Goal: Task Accomplishment & Management: Use online tool/utility

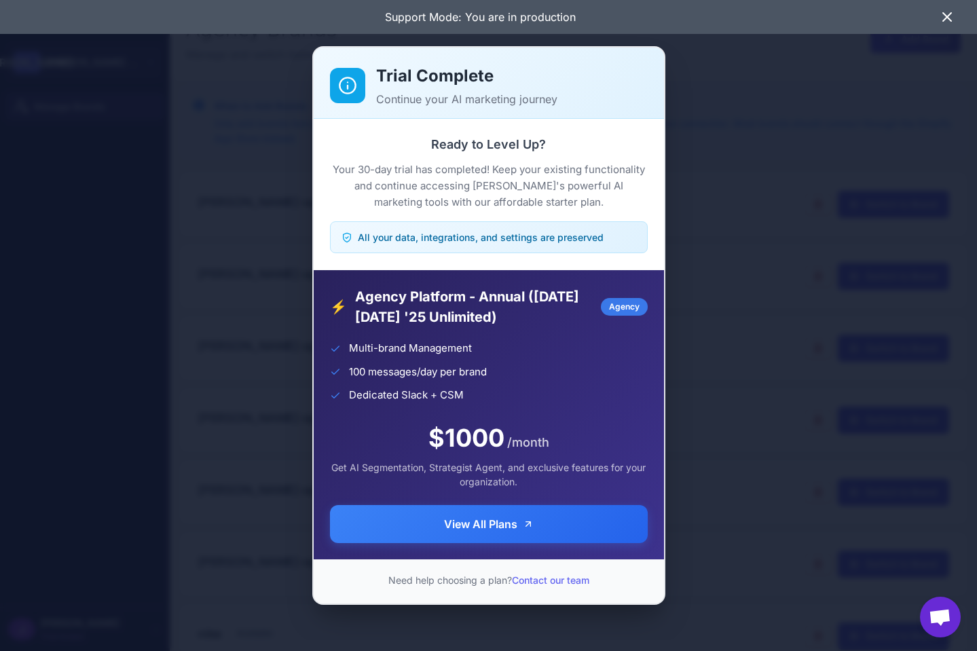
click at [766, 323] on div "Trial Complete Continue your AI marketing journey Ready to Level Up? Your 30-da…" at bounding box center [488, 326] width 977 height 630
click at [291, 259] on div "Trial Complete Continue your AI marketing journey Ready to Level Up? Your 30-da…" at bounding box center [488, 326] width 977 height 630
click at [956, 432] on div "Trial Complete Continue your AI marketing journey Ready to Level Up? Your 30-da…" at bounding box center [488, 326] width 977 height 630
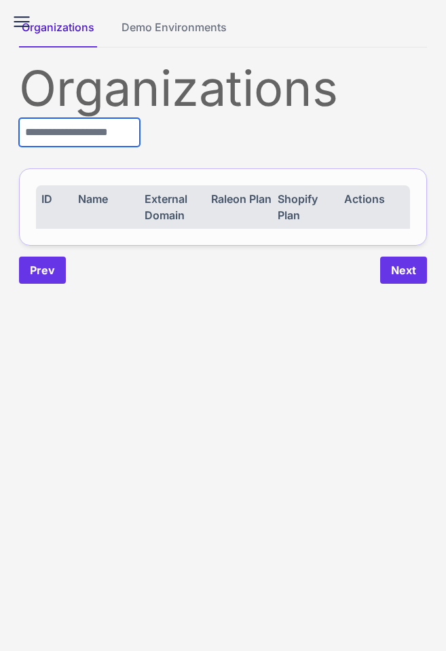
click at [104, 135] on input "text" at bounding box center [79, 132] width 121 height 29
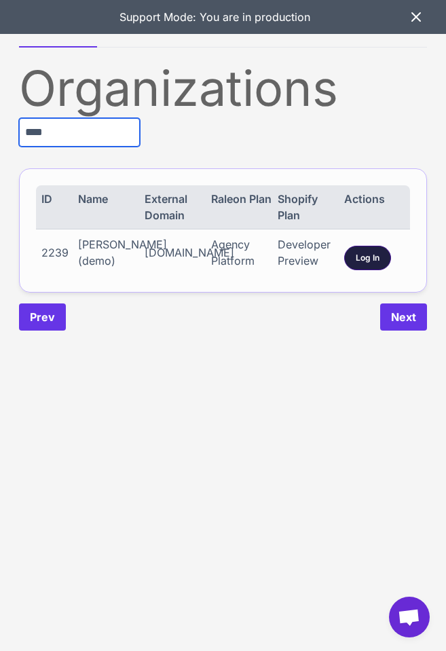
type input "****"
click at [365, 264] on span "Log In" at bounding box center [368, 258] width 24 height 12
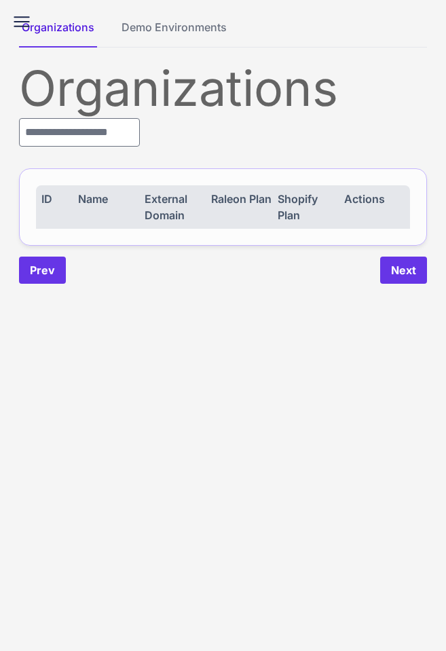
drag, startPoint x: 298, startPoint y: 544, endPoint x: 313, endPoint y: 569, distance: 29.0
click at [298, 545] on content "Organizations Demo Environments Organizations ID Name External Domain Raleon Pl…" at bounding box center [223, 325] width 446 height 651
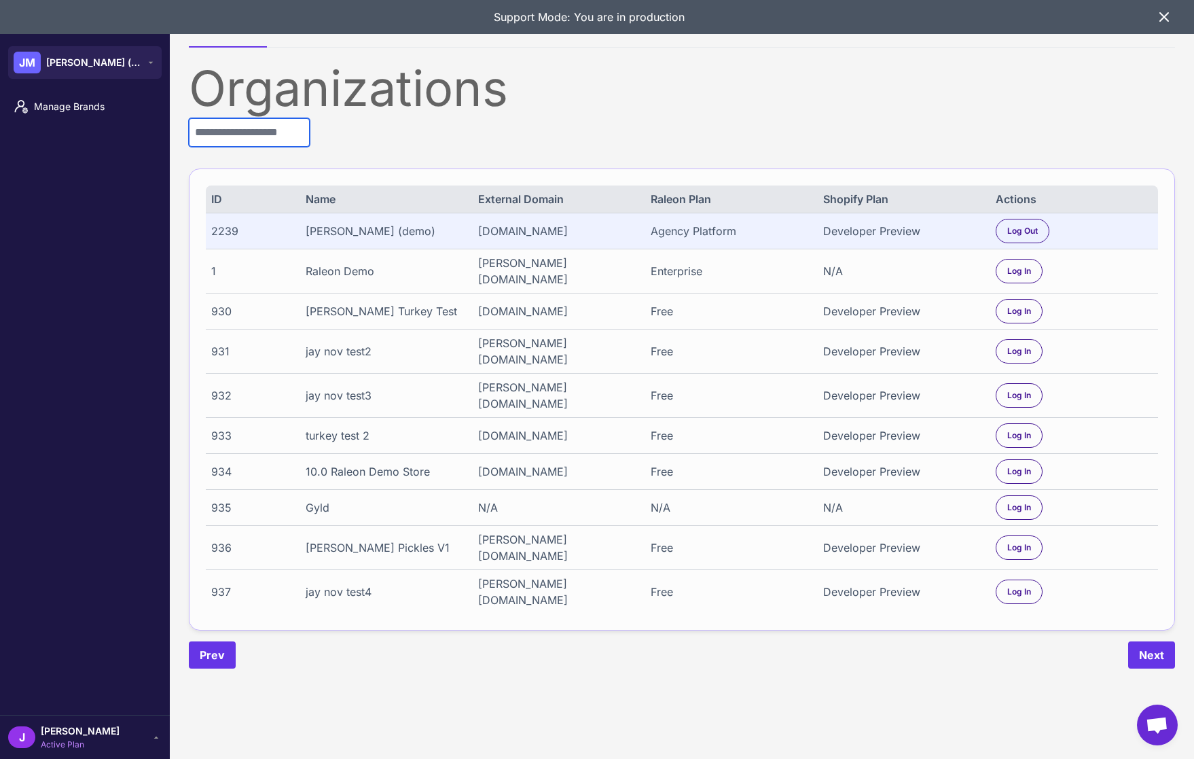
click at [238, 139] on input "text" at bounding box center [249, 132] width 121 height 29
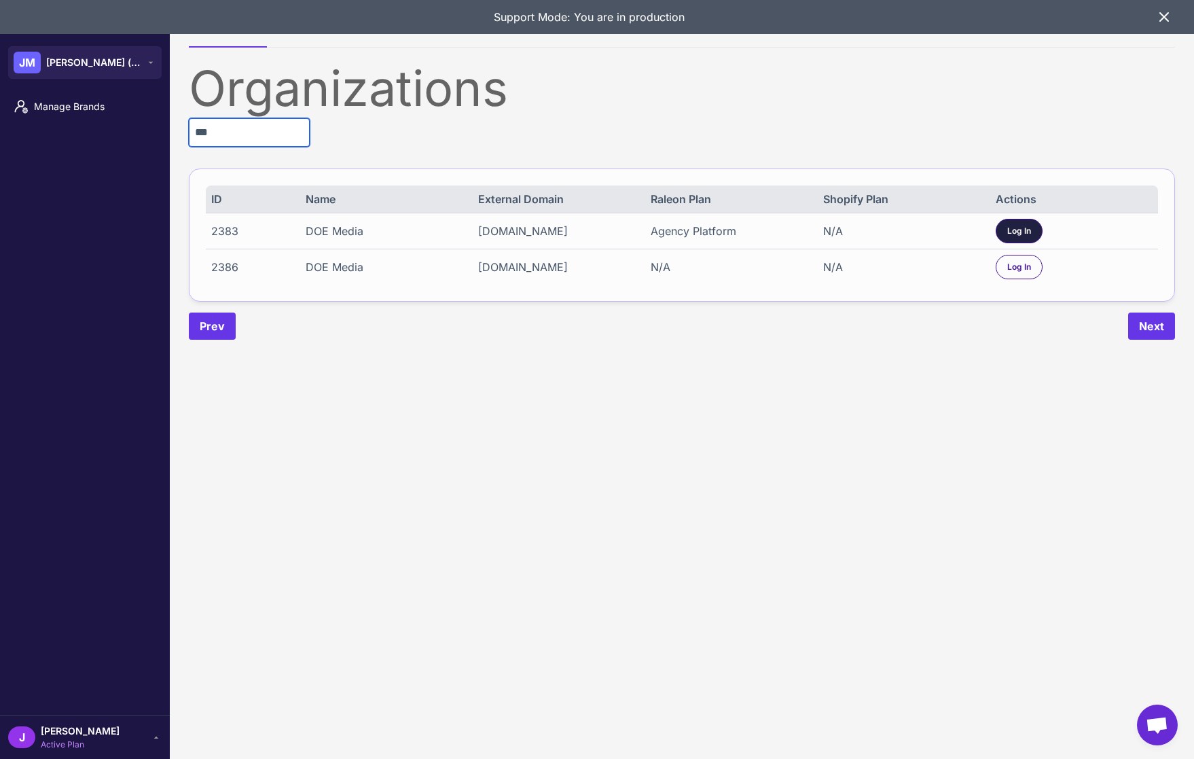
type input "***"
drag, startPoint x: 1034, startPoint y: 230, endPoint x: 1019, endPoint y: 234, distance: 15.7
click at [446, 230] on div "Log In" at bounding box center [1019, 231] width 47 height 24
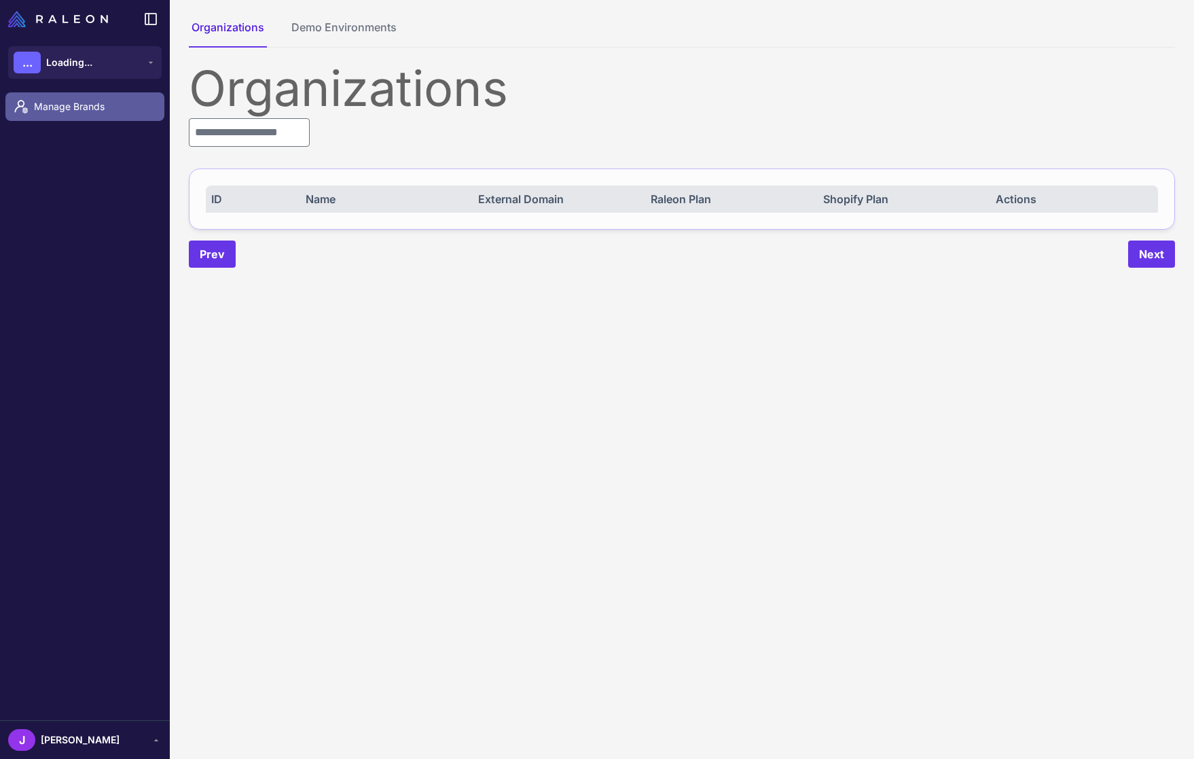
click at [50, 104] on span "Manage Brands" at bounding box center [94, 106] width 120 height 15
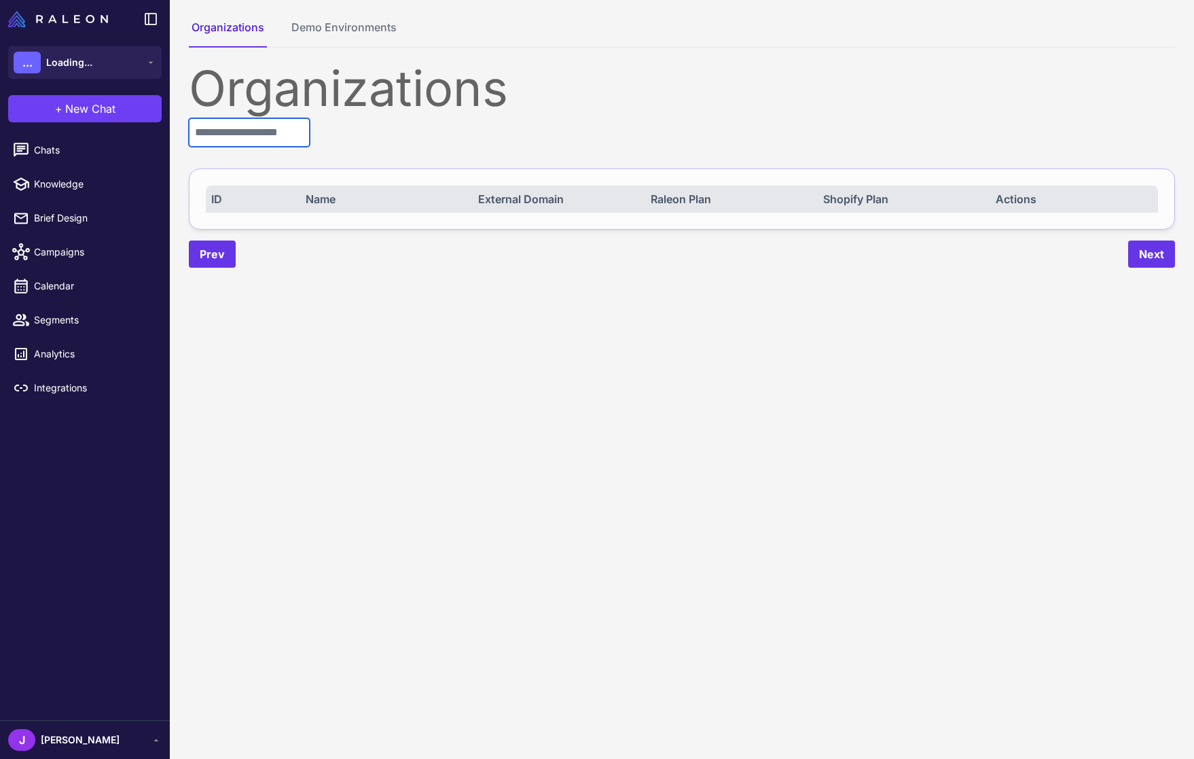
click at [220, 127] on input "text" at bounding box center [249, 132] width 121 height 29
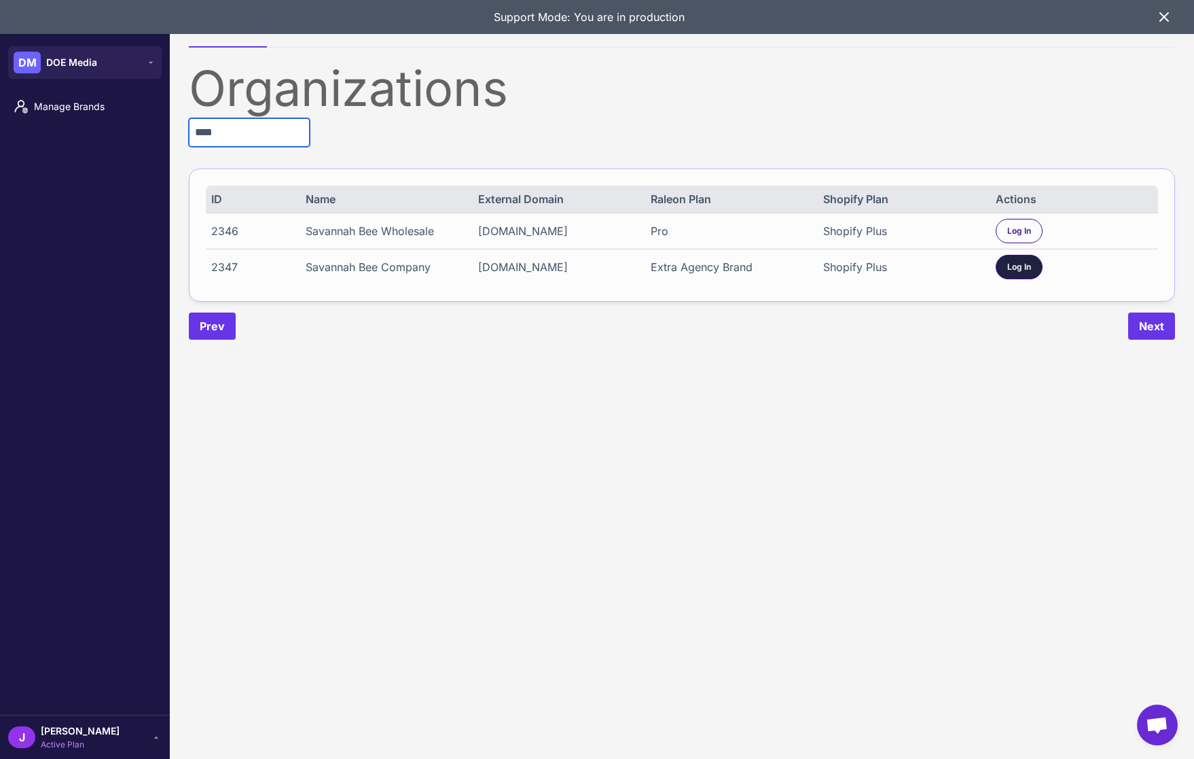
type input "****"
click at [1010, 270] on span "Log In" at bounding box center [1019, 267] width 24 height 12
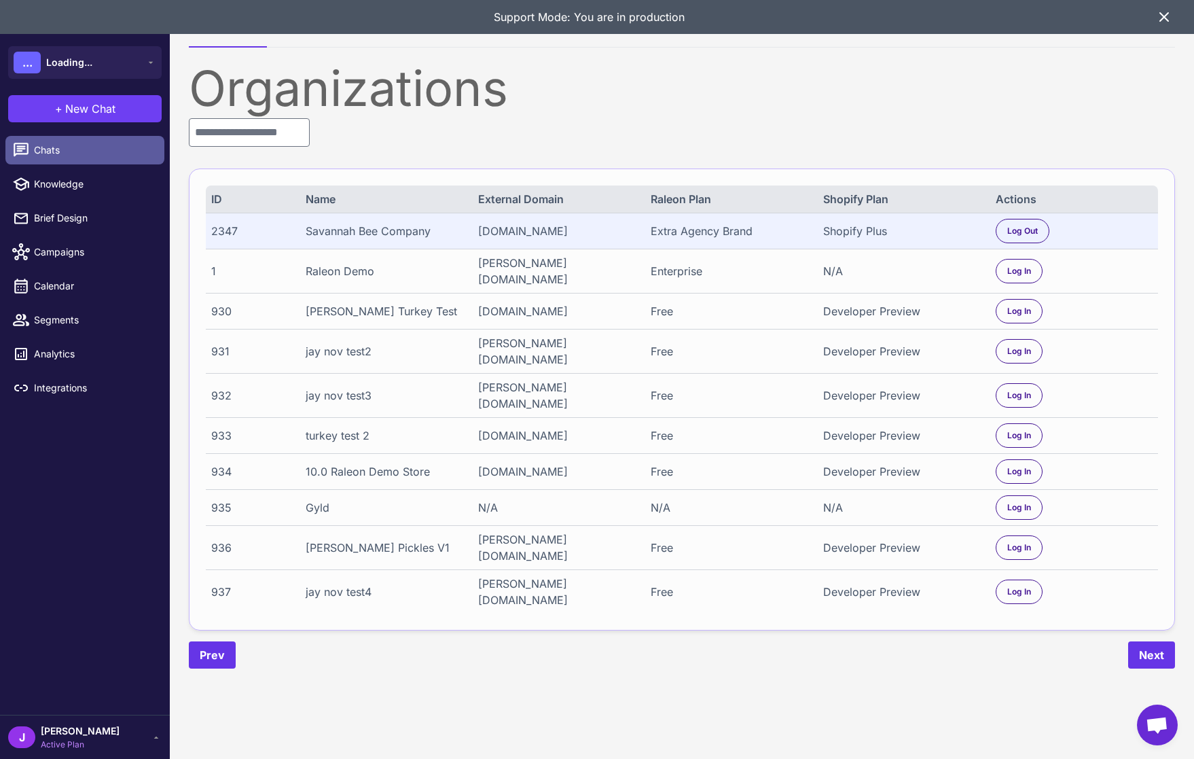
click at [58, 150] on span "Chats" at bounding box center [94, 150] width 120 height 15
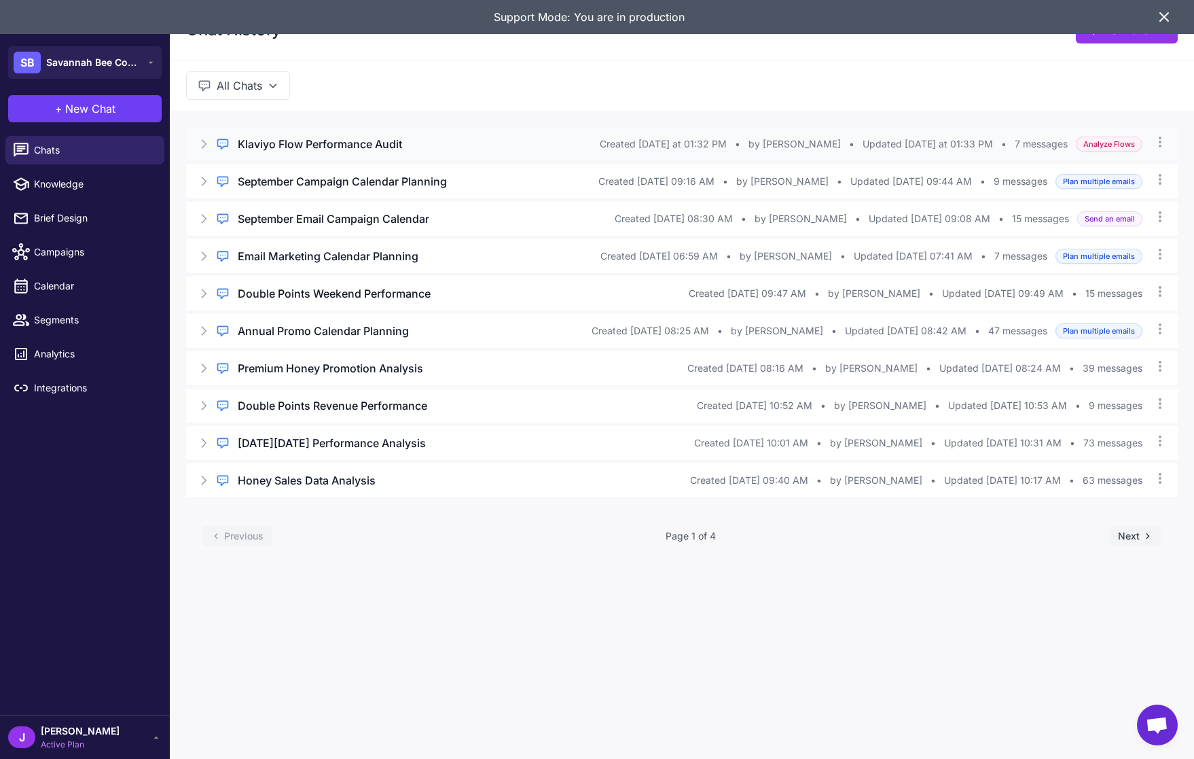
click at [276, 151] on h3 "Klaviyo Flow Performance Audit" at bounding box center [320, 144] width 164 height 16
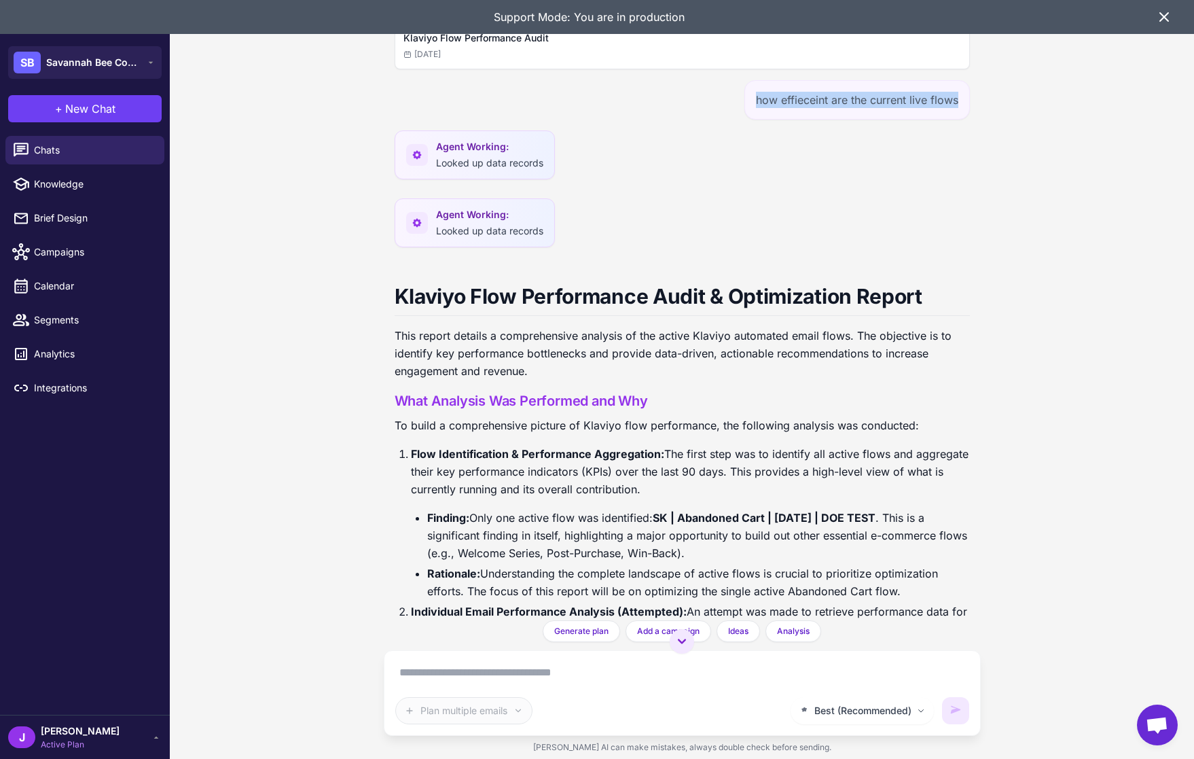
drag, startPoint x: 754, startPoint y: 98, endPoint x: 964, endPoint y: 102, distance: 209.9
click at [963, 102] on div "how effieceint are the current live flows" at bounding box center [857, 99] width 226 height 39
copy div "how effieceint are the current live flows"
click at [859, 148] on div "Agent Working: Looked up data records" at bounding box center [682, 158] width 575 height 57
click at [83, 120] on button "+ New Chat" at bounding box center [85, 108] width 154 height 27
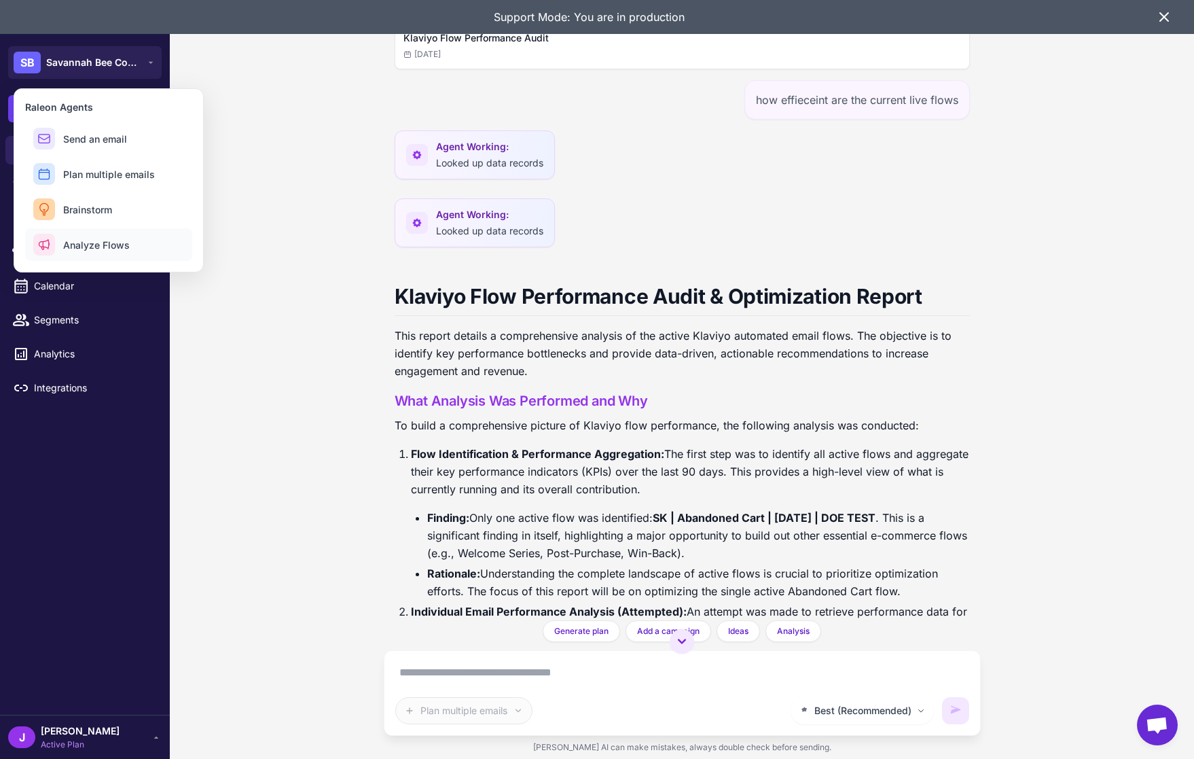
click at [83, 249] on span "Analyze Flows" at bounding box center [96, 245] width 67 height 14
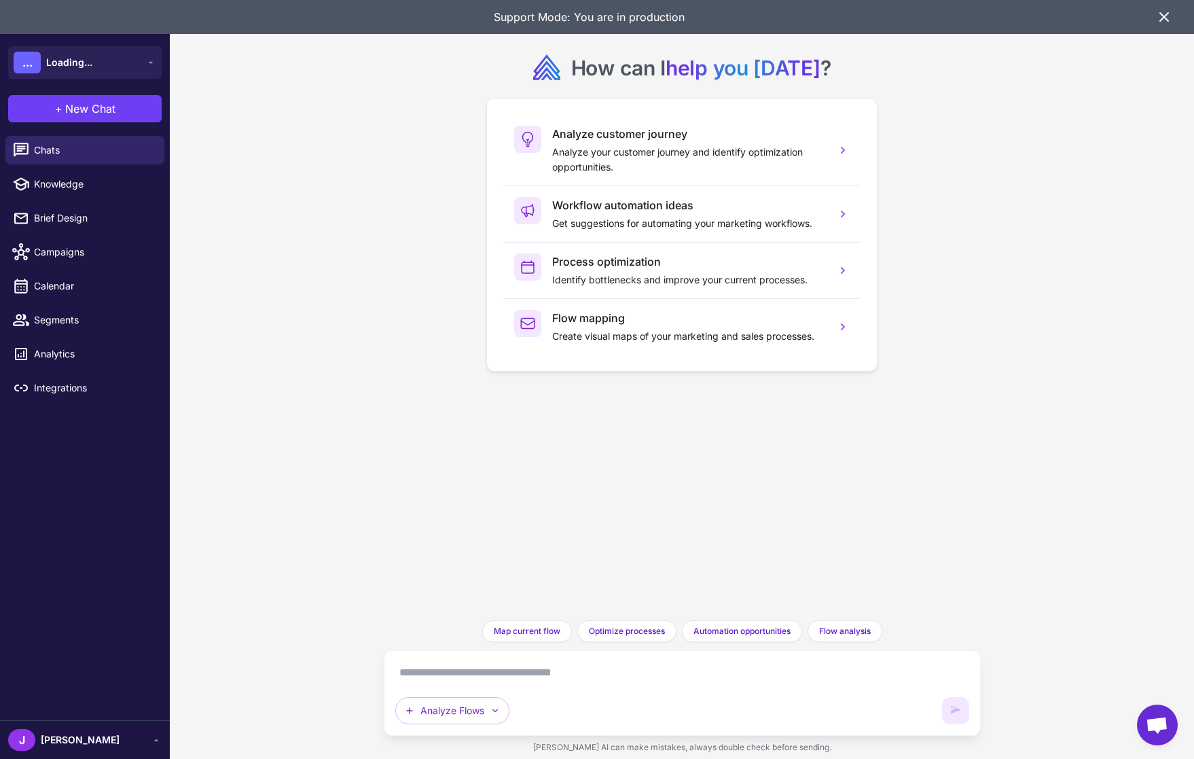
click at [451, 673] on textarea at bounding box center [682, 673] width 574 height 22
paste textarea "**********"
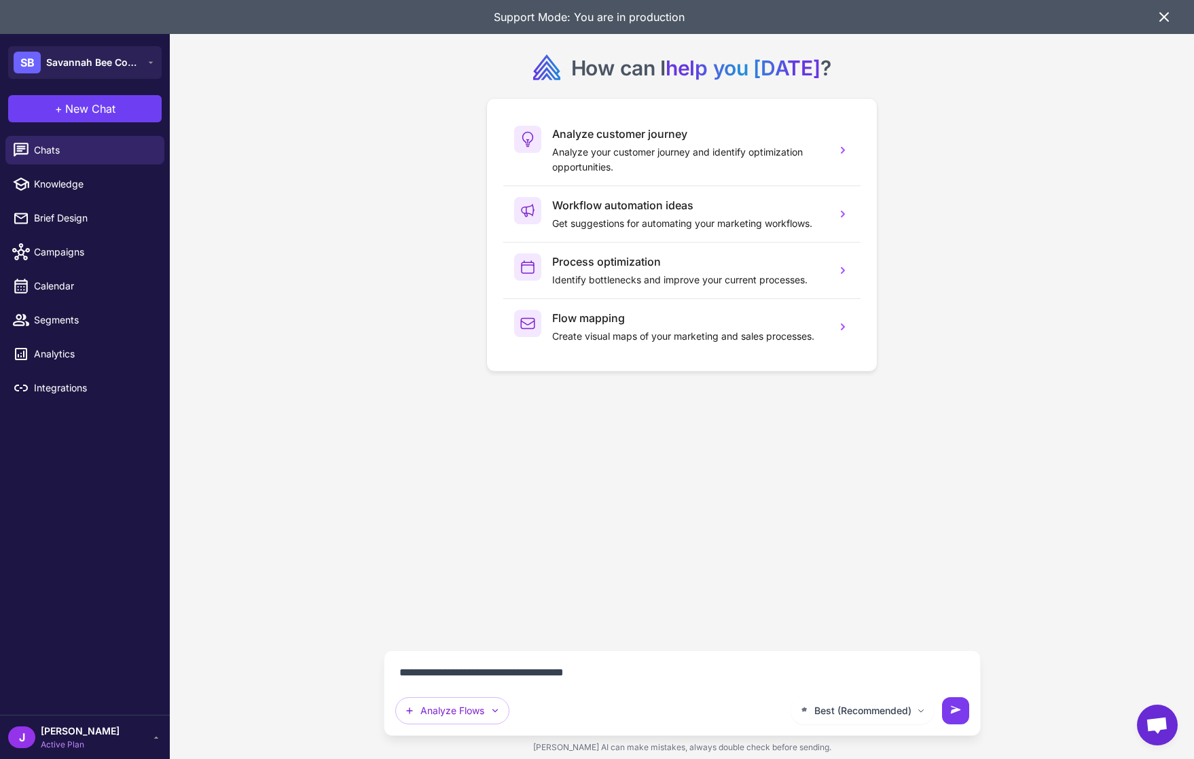
type textarea "**********"
click at [947, 709] on button at bounding box center [955, 710] width 27 height 27
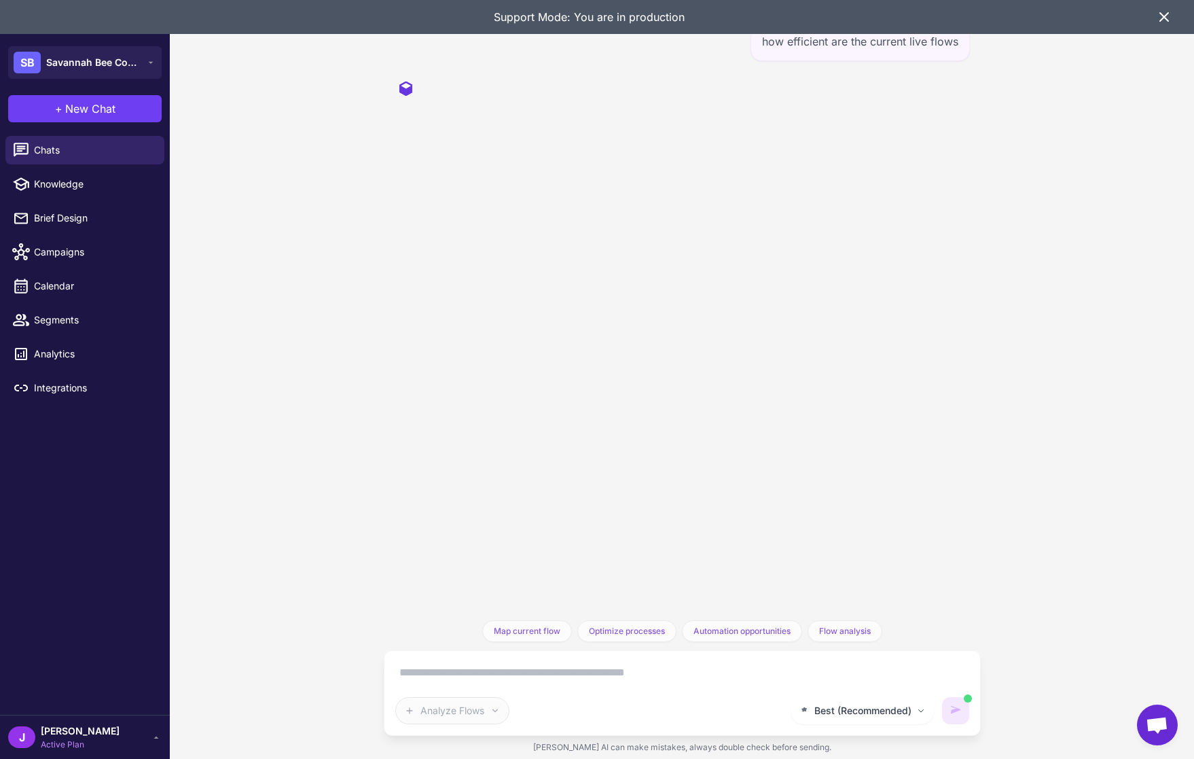
click at [1157, 20] on icon at bounding box center [1164, 17] width 16 height 16
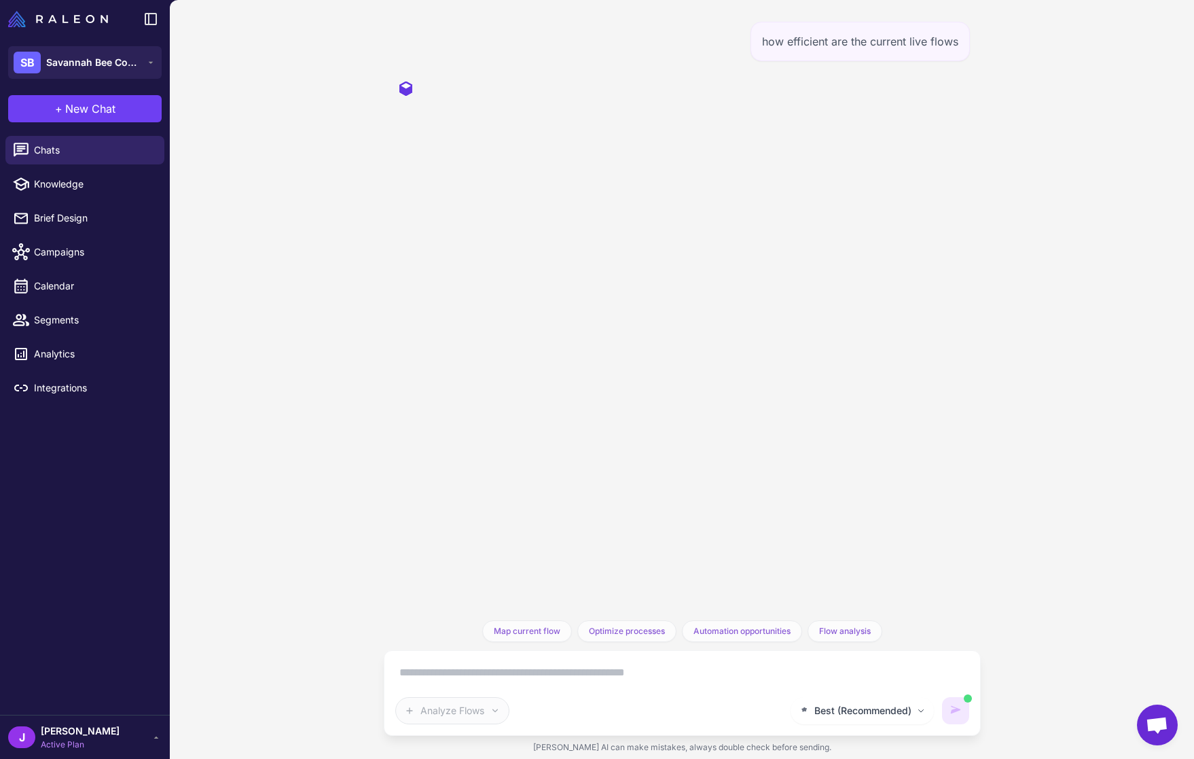
click at [512, 247] on div "how efficient are the current live flows" at bounding box center [682, 310] width 597 height 620
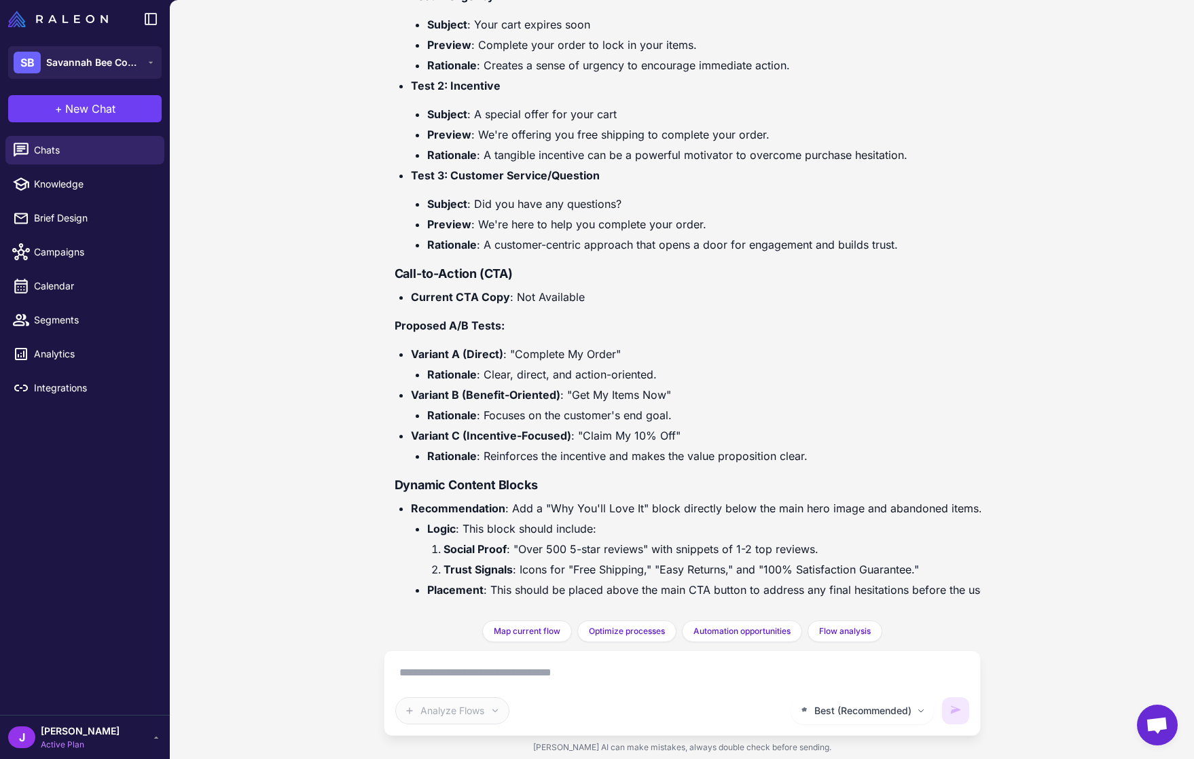
scroll to position [2410, 0]
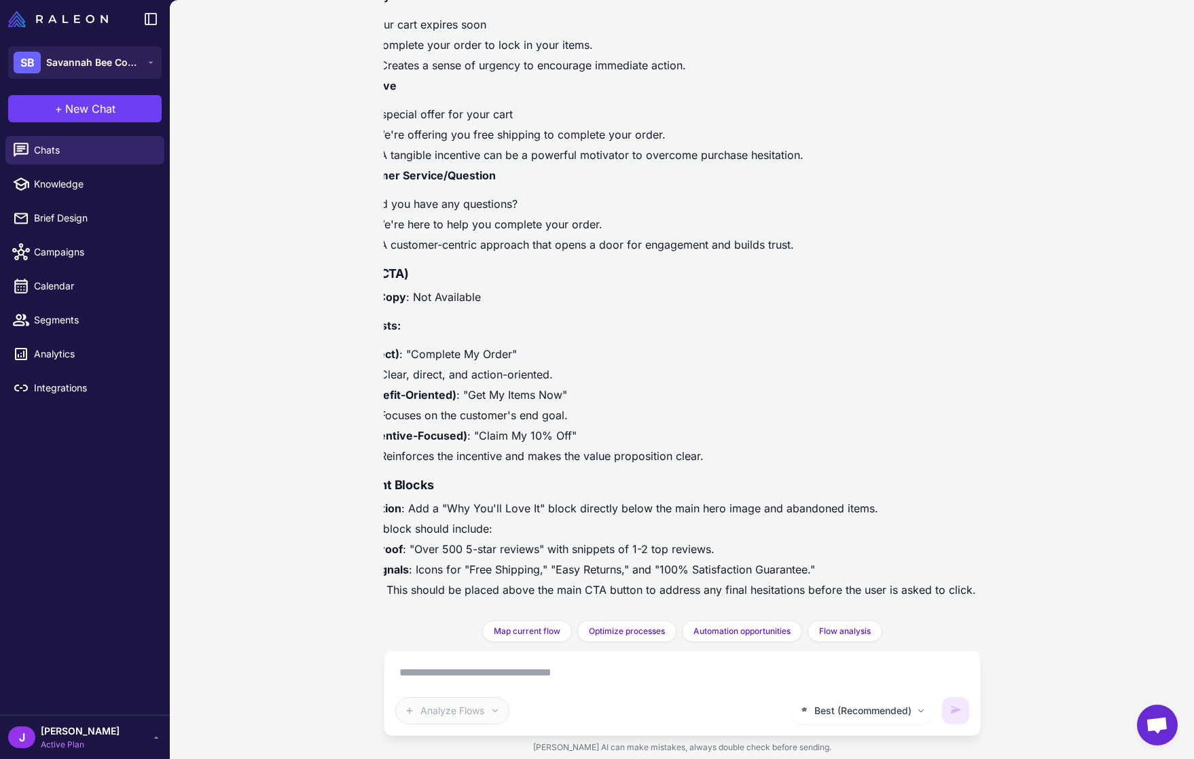
click at [935, 590] on li "Placement : This should be placed above the main CTA button to address any fina…" at bounding box center [654, 590] width 663 height 18
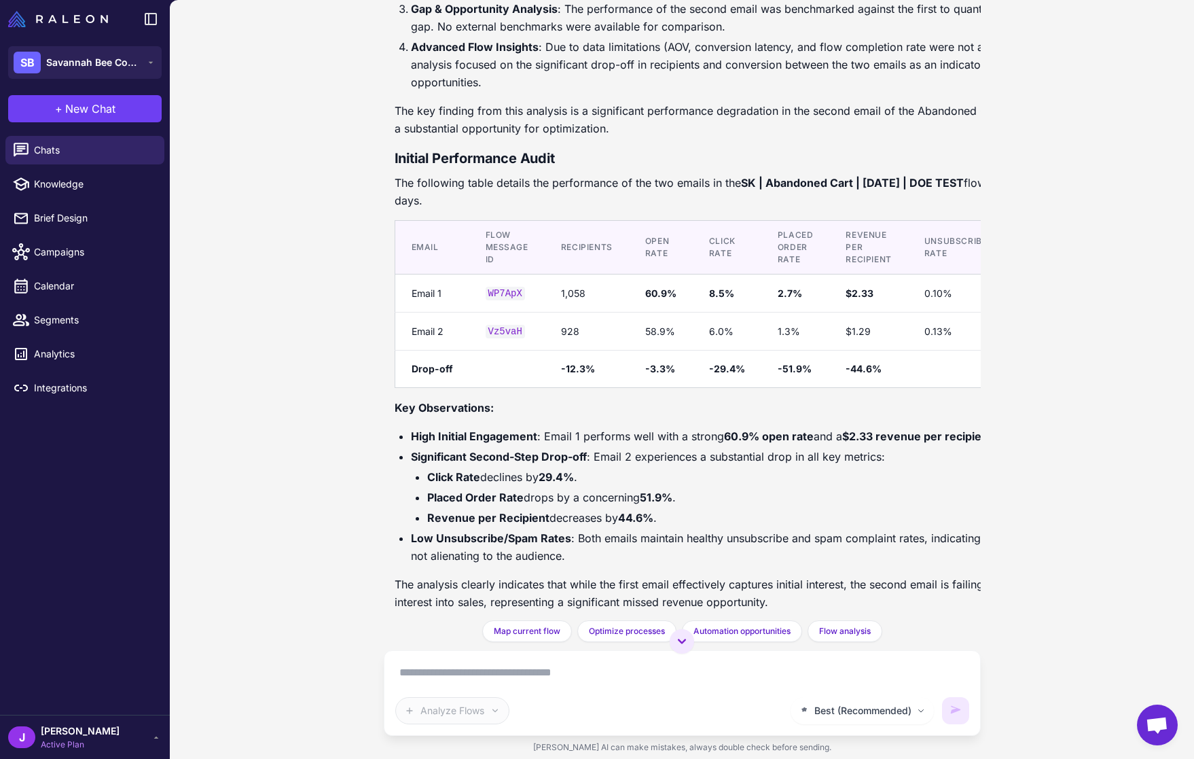
scroll to position [456, 0]
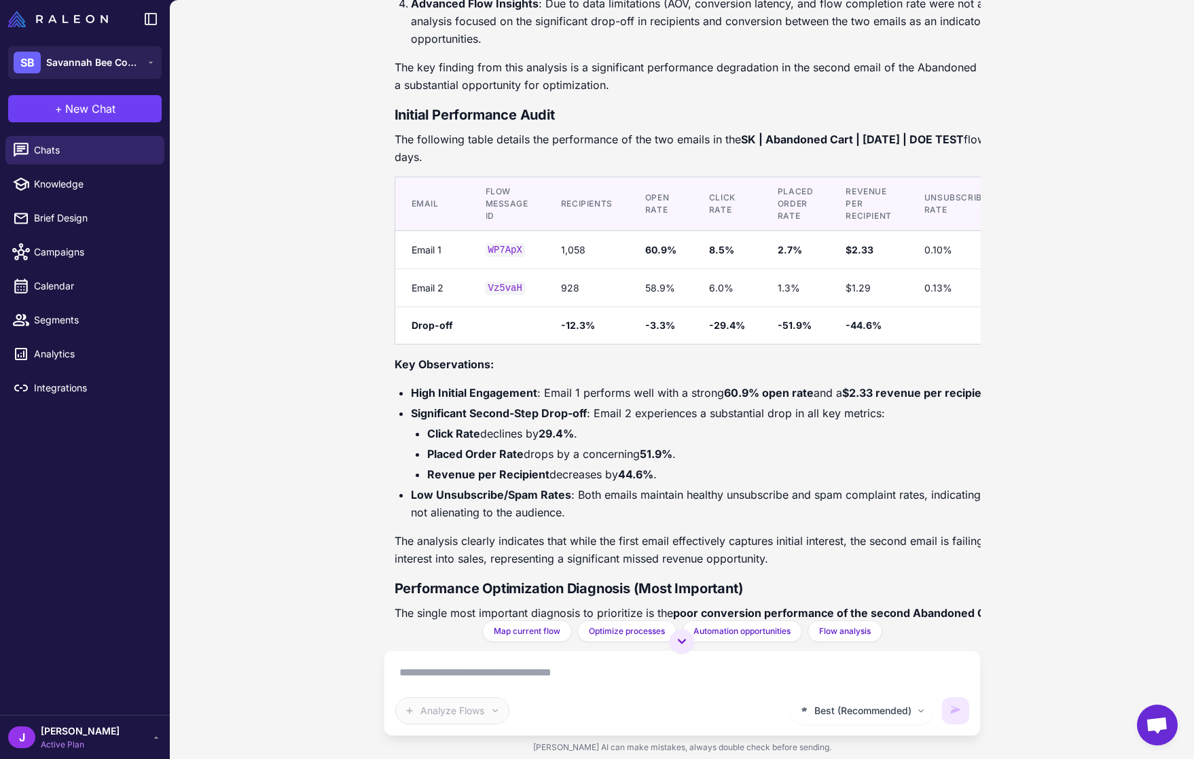
click at [514, 684] on div "Best (Recommended) Analyze Flows" at bounding box center [682, 693] width 574 height 62
click at [495, 684] on div "Best (Recommended) Analyze Flows" at bounding box center [682, 693] width 574 height 62
click at [458, 668] on textarea at bounding box center [682, 673] width 574 height 22
type textarea "**********"
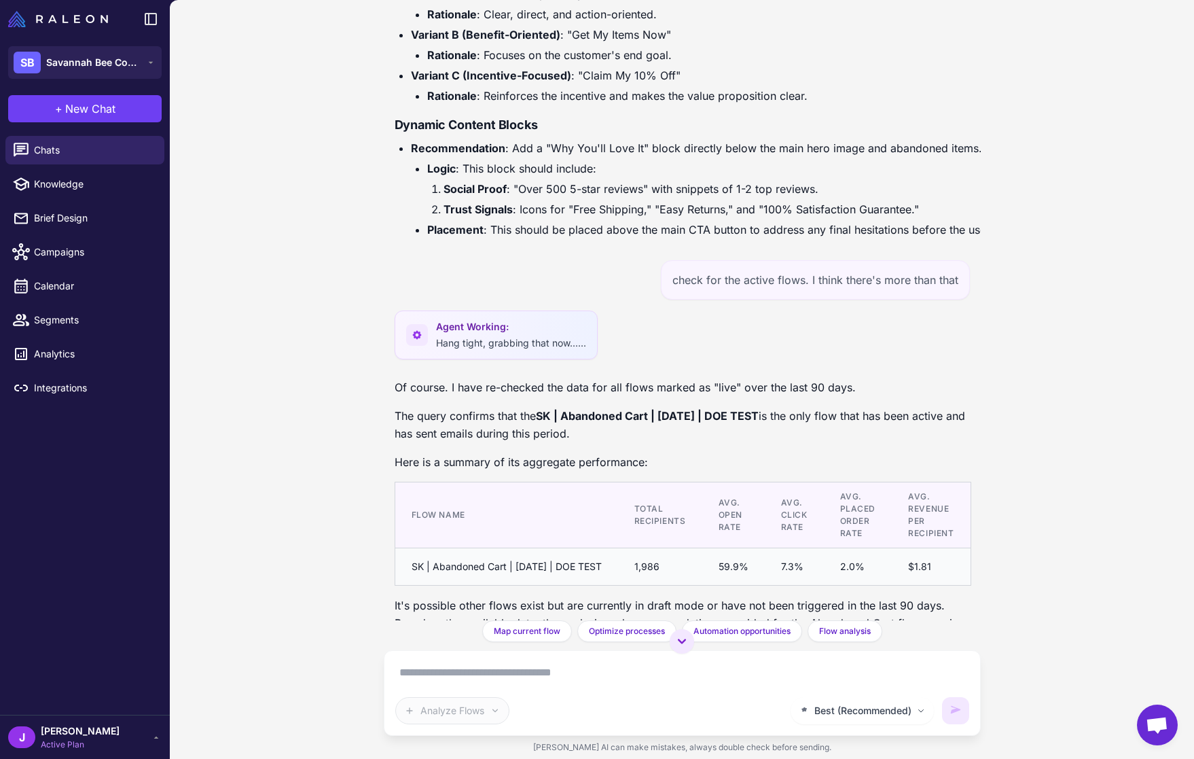
scroll to position [2821, 0]
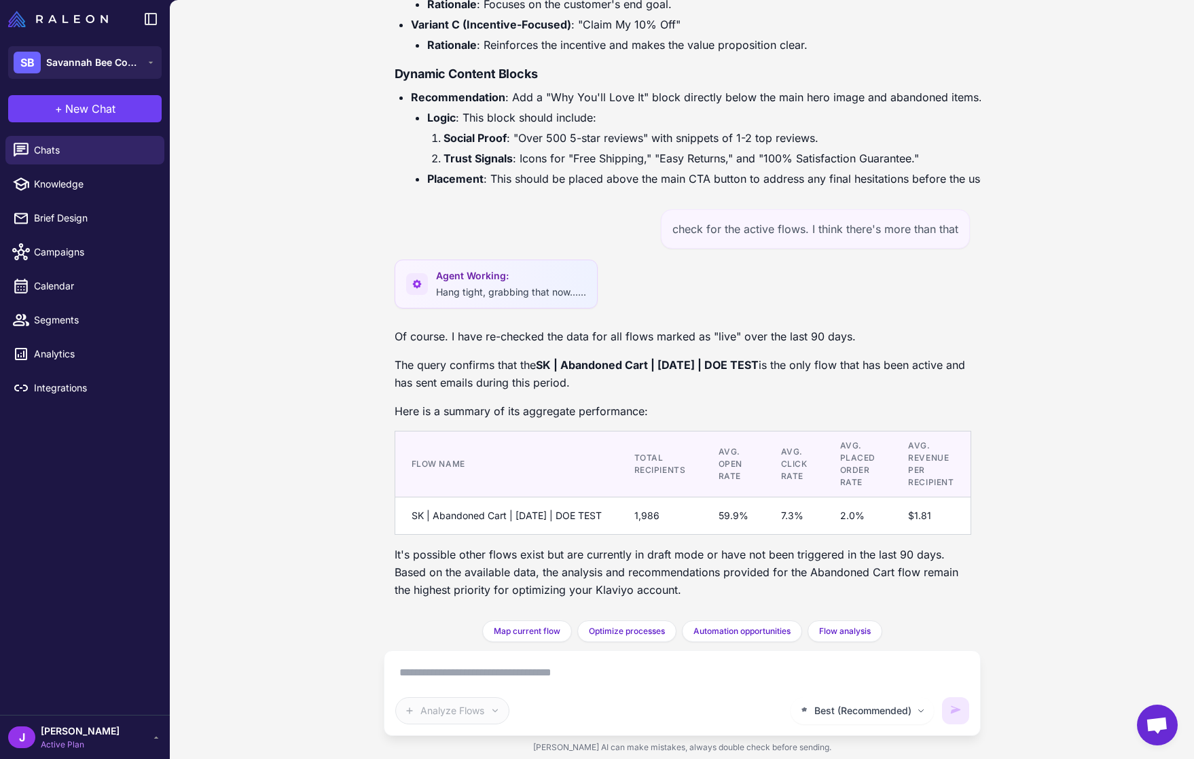
click at [589, 175] on li "Placement : This should be placed above the main CTA button to address any fina…" at bounding box center [758, 179] width 663 height 18
drag, startPoint x: 768, startPoint y: 230, endPoint x: 810, endPoint y: 228, distance: 41.5
click at [810, 228] on div "check for the active flows. I think there's more than that" at bounding box center [815, 228] width 309 height 39
click at [791, 231] on div "check for the active flows. I think there's more than that" at bounding box center [815, 228] width 309 height 39
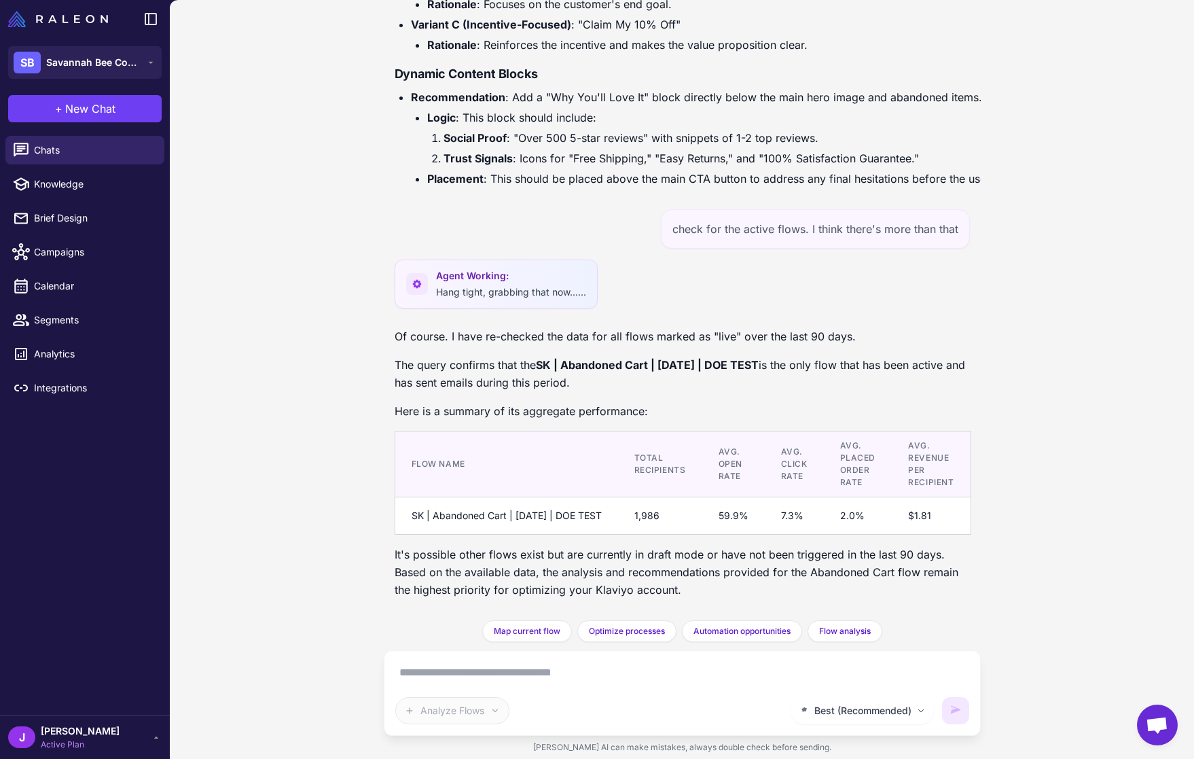
click at [839, 230] on div "check for the active flows. I think there's more than that" at bounding box center [815, 228] width 309 height 39
click at [842, 230] on div "check for the active flows. I think there's more than that" at bounding box center [815, 228] width 309 height 39
click at [871, 227] on div "check for the active flows. I think there's more than that" at bounding box center [815, 228] width 309 height 39
click at [905, 230] on div "check for the active flows. I think there's more than that" at bounding box center [815, 228] width 309 height 39
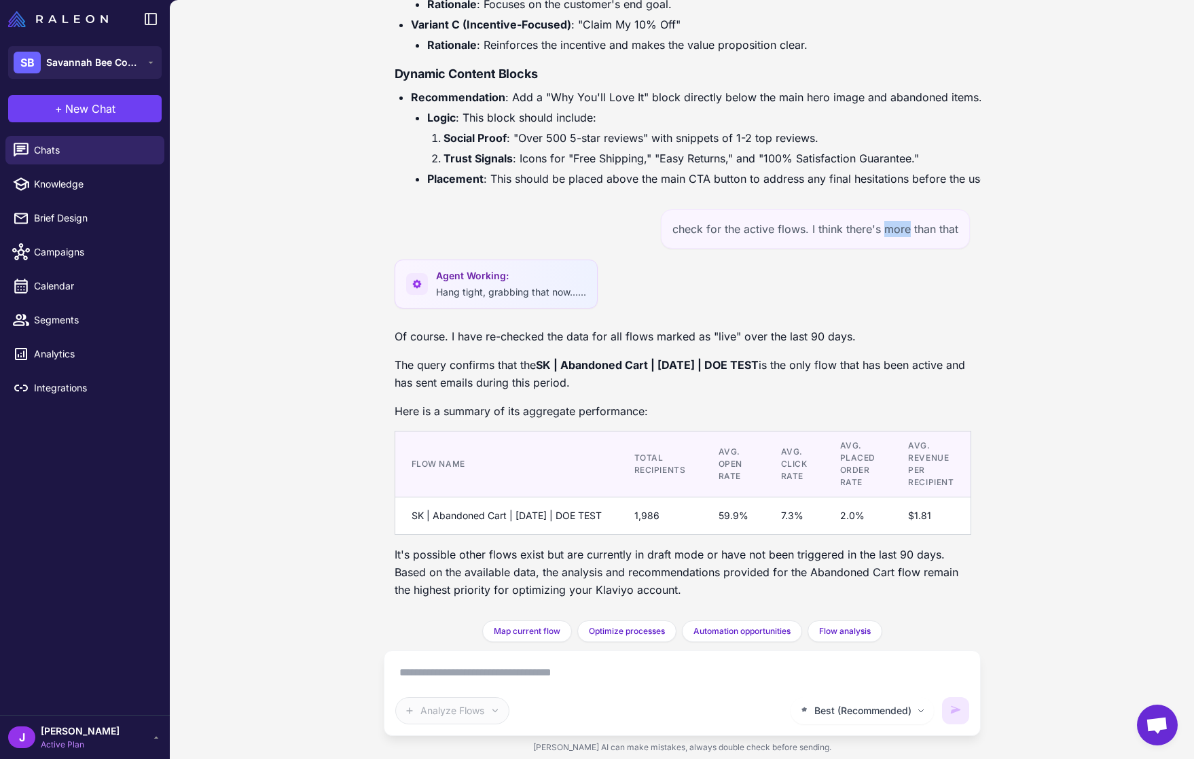
click at [905, 230] on div "check for the active flows. I think there's more than that" at bounding box center [815, 228] width 309 height 39
click at [929, 224] on div "check for the active flows. I think there's more than that" at bounding box center [815, 228] width 309 height 39
click at [955, 234] on div "check for the active flows. I think there's more than that" at bounding box center [815, 228] width 309 height 39
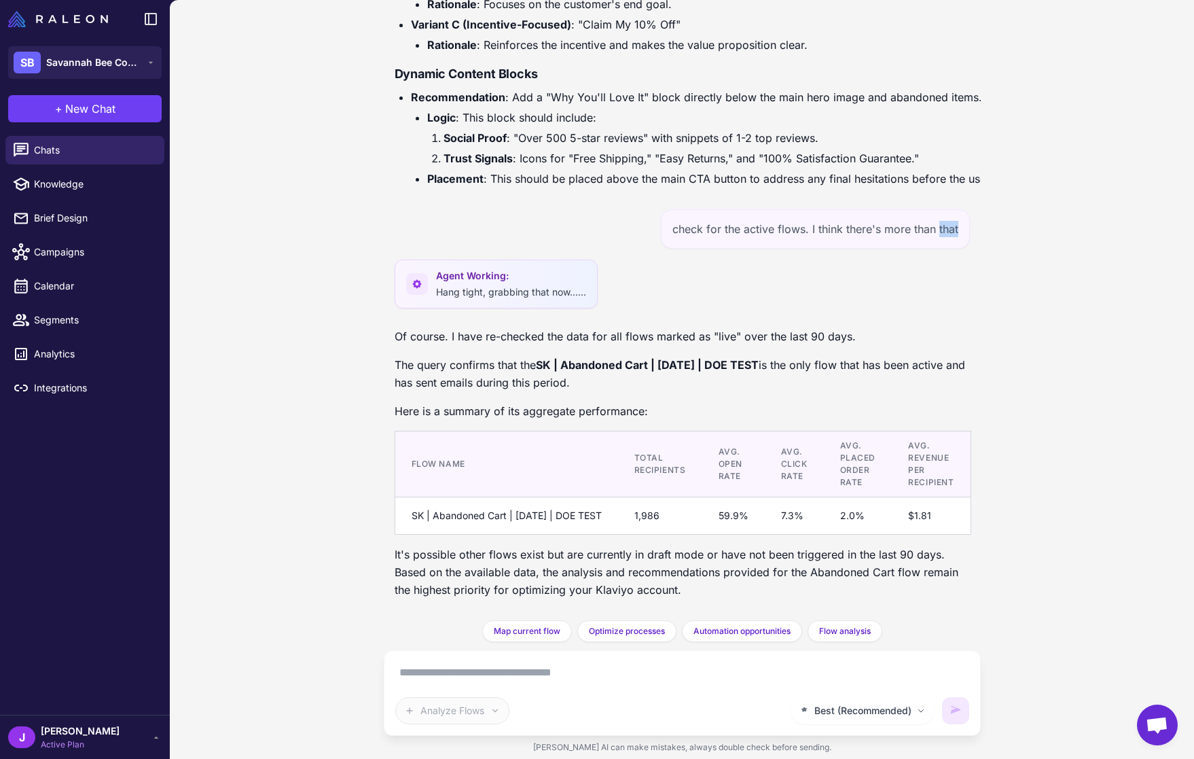
click at [943, 232] on div "check for the active flows. I think there's more than that" at bounding box center [815, 228] width 309 height 39
click at [934, 232] on div "check for the active flows. I think there's more than that" at bounding box center [815, 228] width 309 height 39
click at [916, 234] on div "check for the active flows. I think there's more than that" at bounding box center [815, 228] width 309 height 39
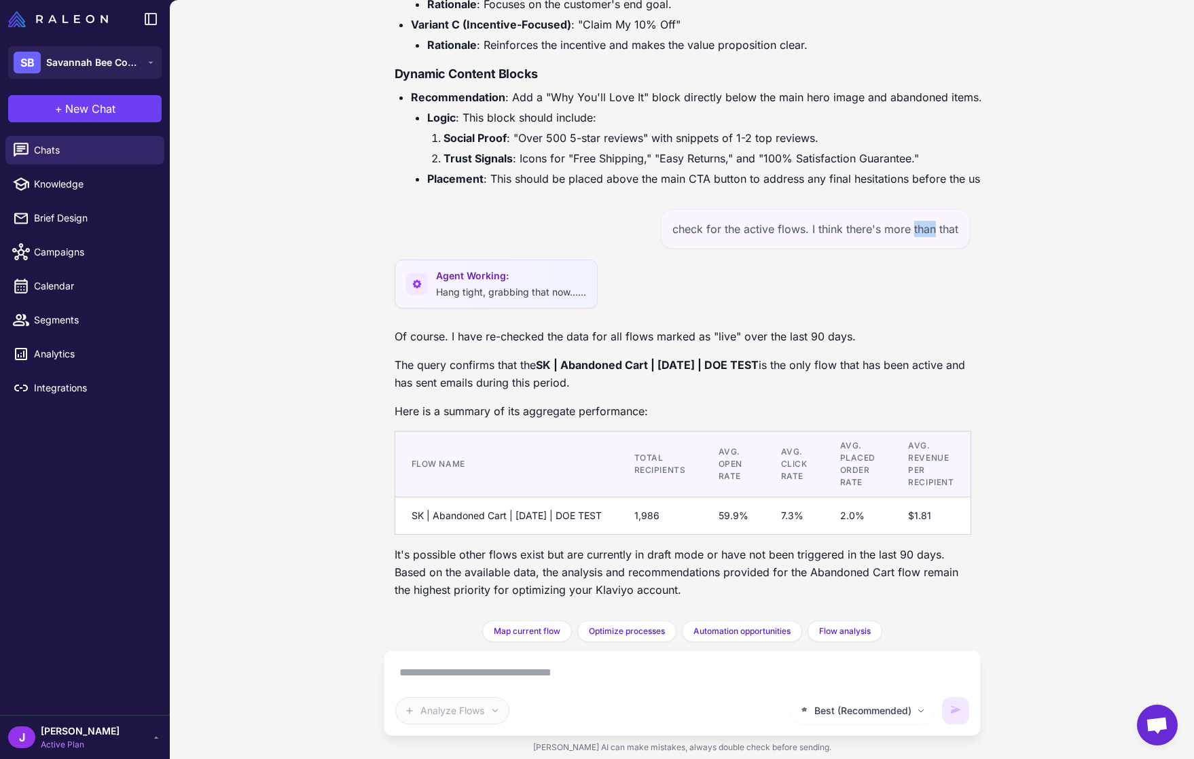
click at [916, 234] on div "check for the active flows. I think there's more than that" at bounding box center [815, 228] width 309 height 39
click at [876, 232] on div "check for the active flows. I think there's more than that" at bounding box center [815, 228] width 309 height 39
click at [822, 224] on div "check for the active flows. I think there's more than that" at bounding box center [815, 228] width 309 height 39
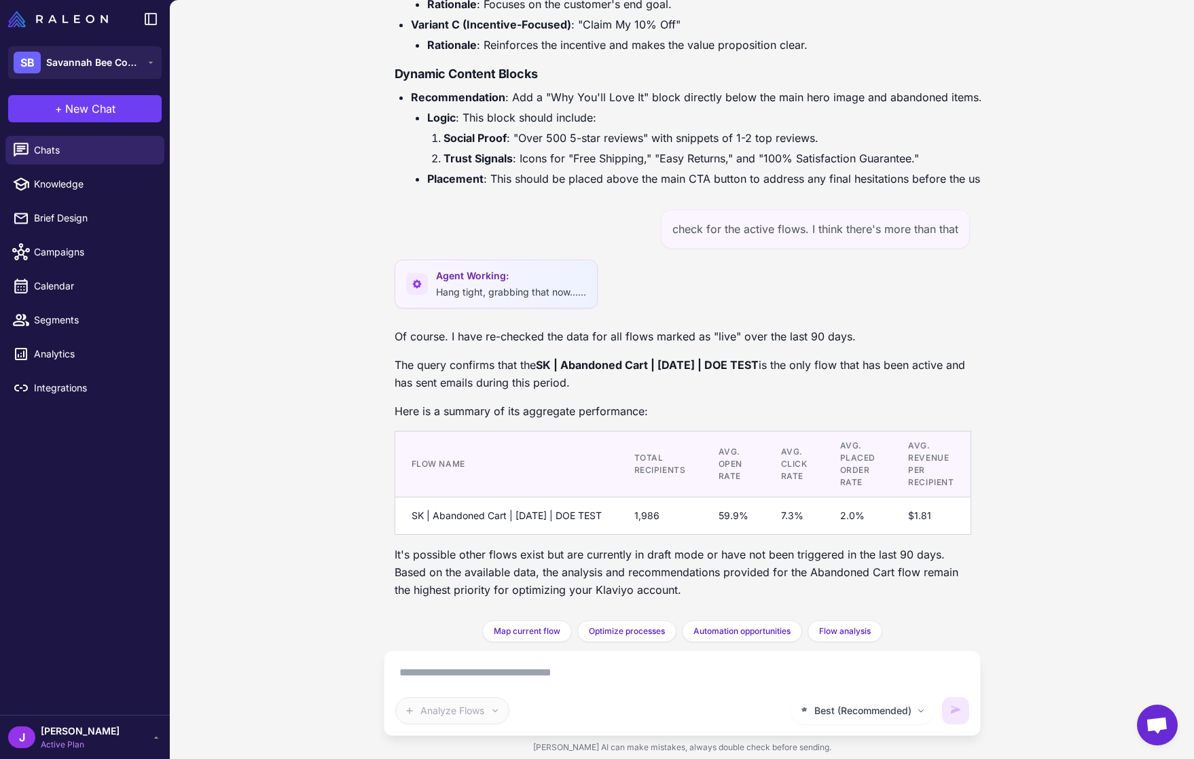
click at [806, 236] on div "check for the active flows. I think there's more than that" at bounding box center [815, 228] width 309 height 39
click at [806, 230] on div "check for the active flows. I think there's more than that" at bounding box center [815, 228] width 309 height 39
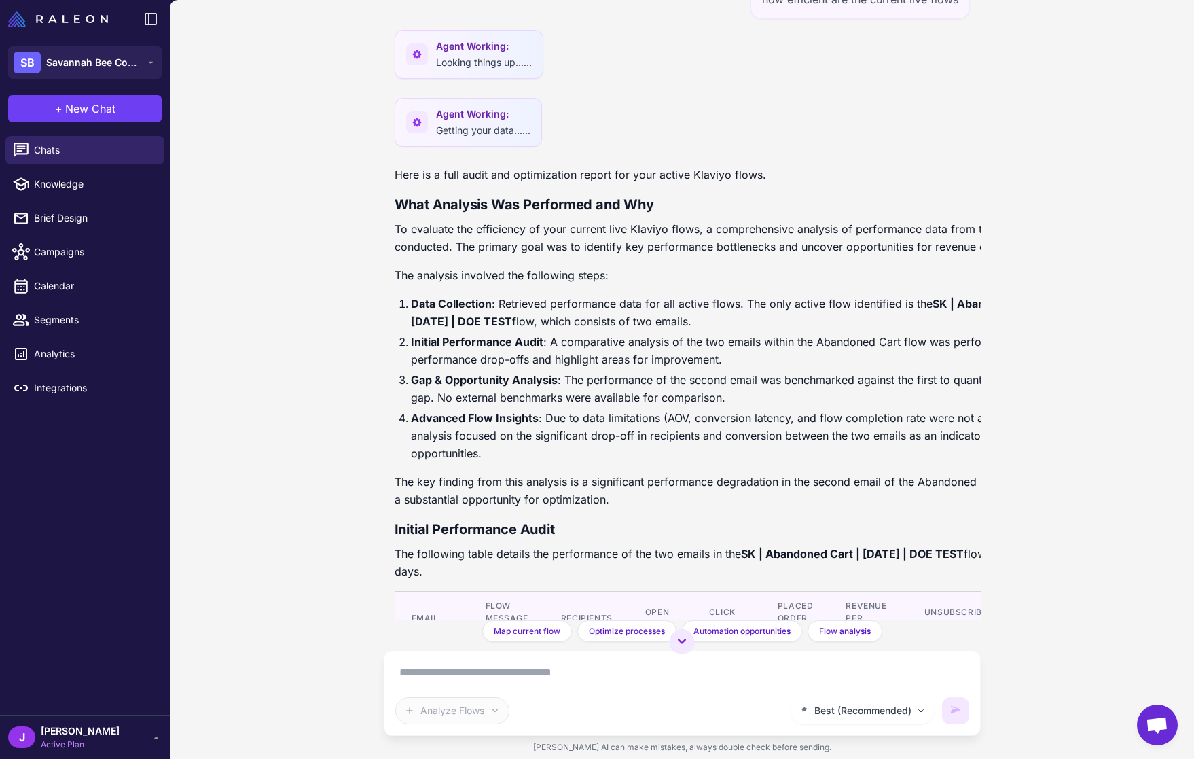
scroll to position [0, 0]
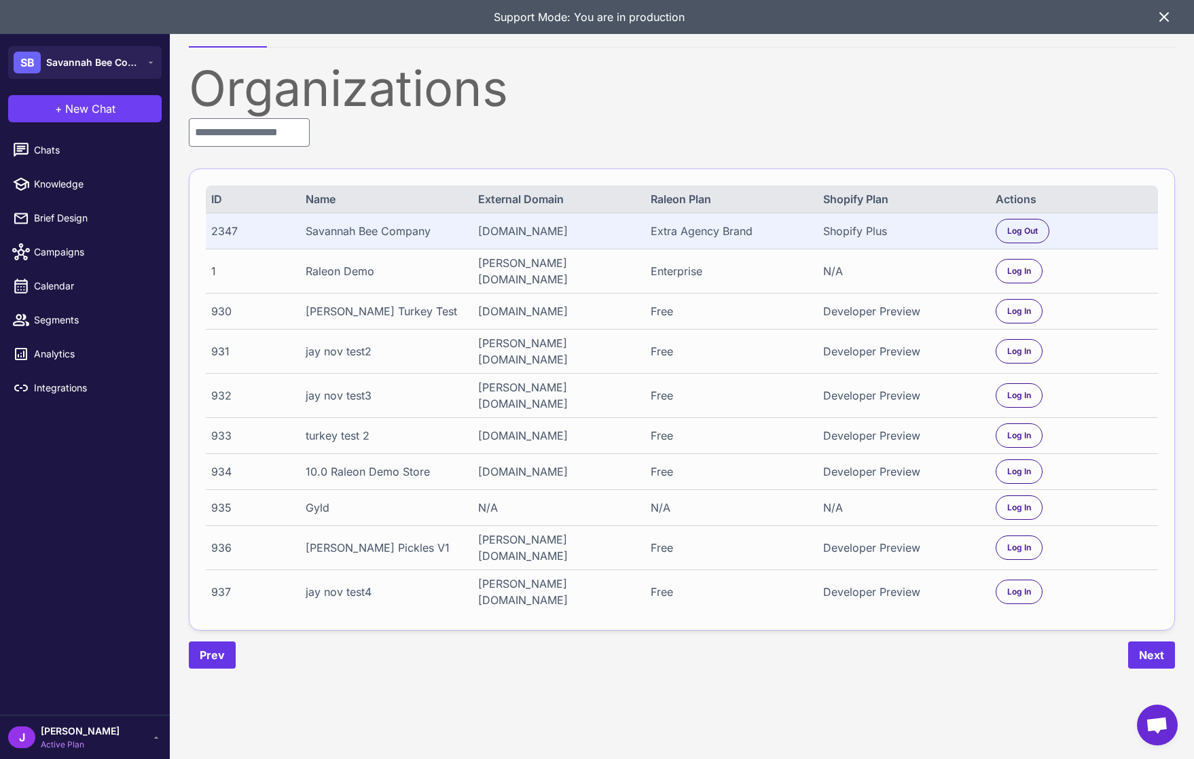
click at [1166, 25] on div "Support Mode: You are in production" at bounding box center [597, 17] width 1194 height 34
click at [1168, 19] on icon at bounding box center [1164, 17] width 16 height 16
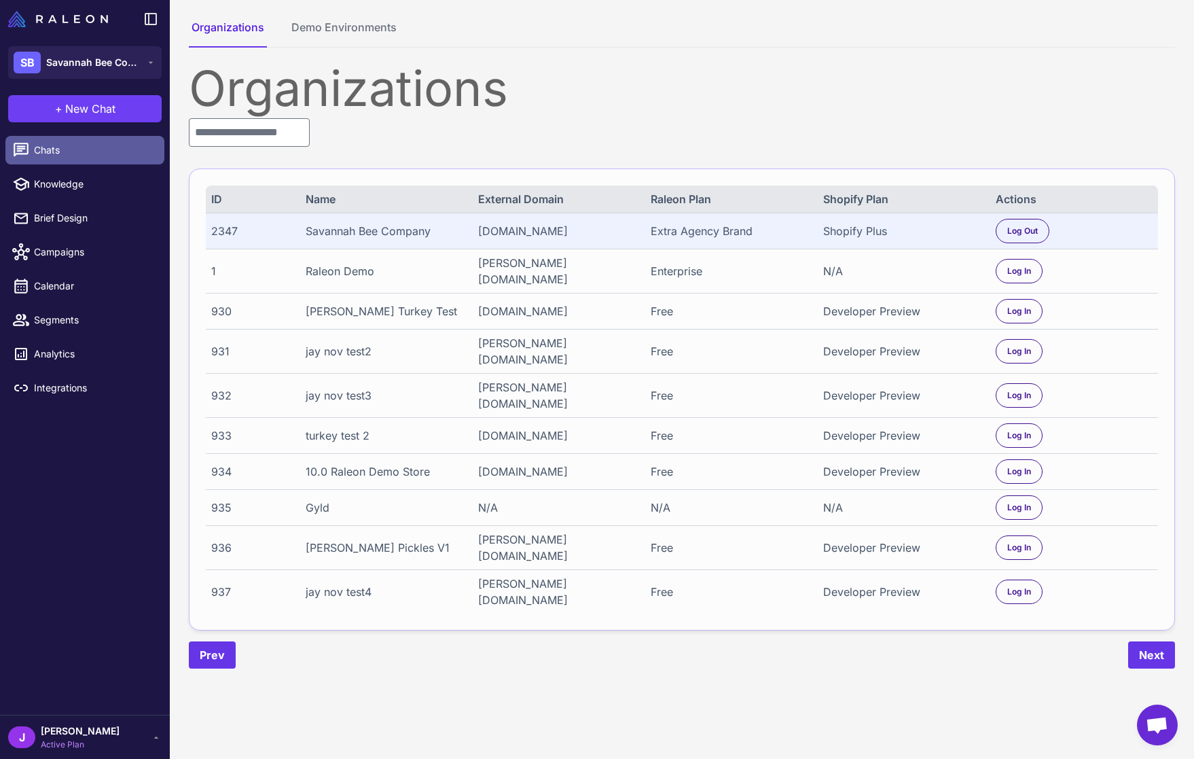
click at [27, 149] on icon at bounding box center [21, 150] width 15 height 14
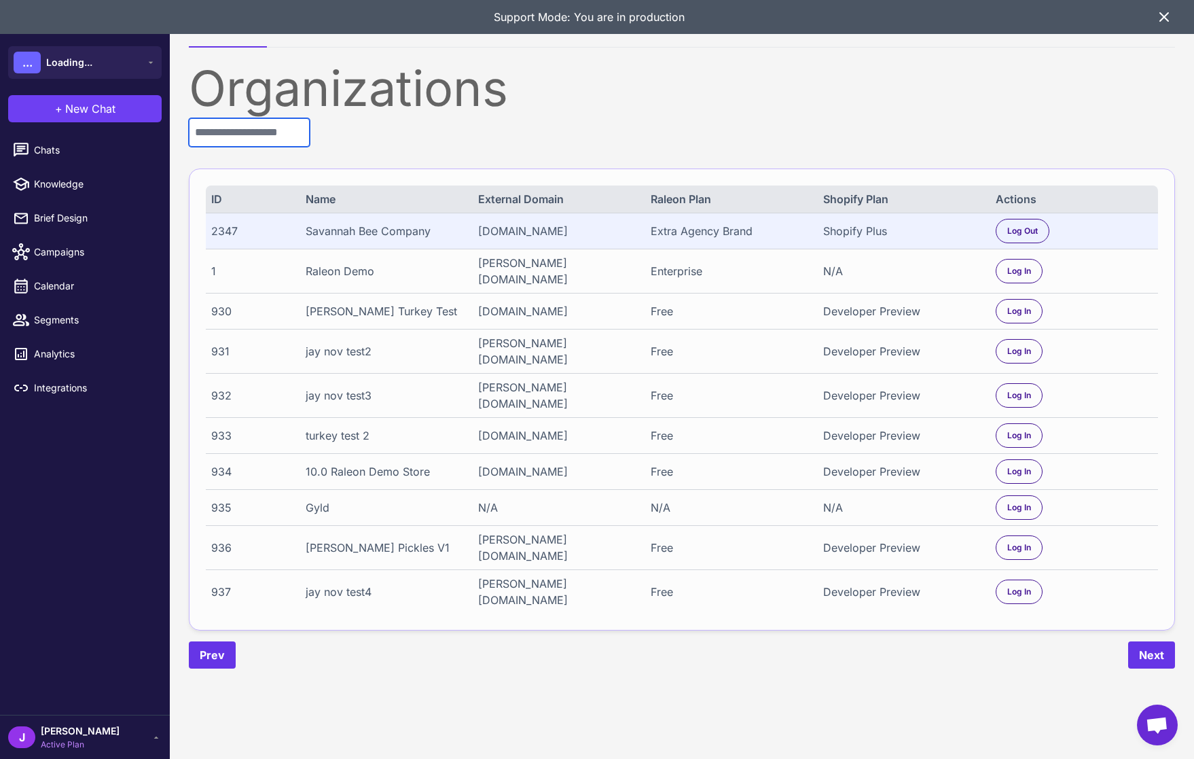
click at [242, 139] on input "text" at bounding box center [249, 132] width 121 height 29
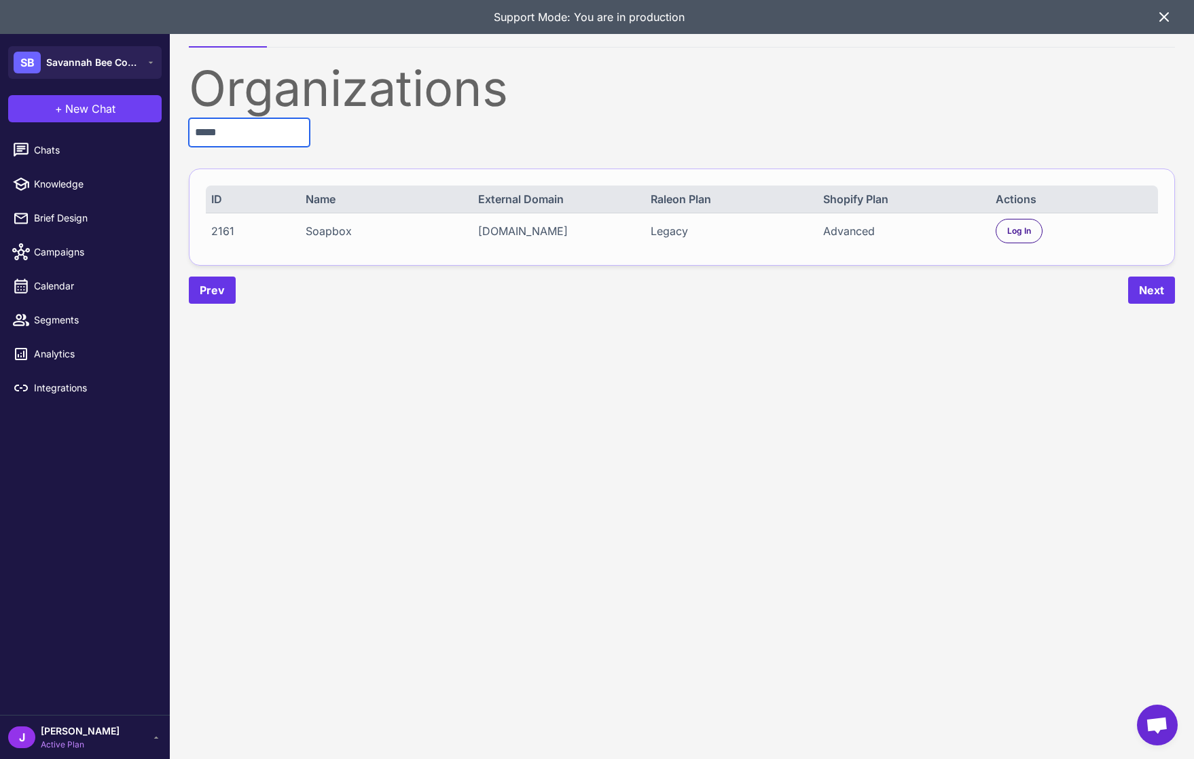
type input "*****"
click at [659, 220] on div "2161 Soapbox [DOMAIN_NAME] Legacy Advanced Log In" at bounding box center [682, 231] width 952 height 36
click at [240, 232] on div "2161" at bounding box center [250, 231] width 79 height 16
click at [239, 232] on div "2161" at bounding box center [250, 231] width 79 height 16
click at [1019, 232] on span "Log In" at bounding box center [1019, 231] width 24 height 12
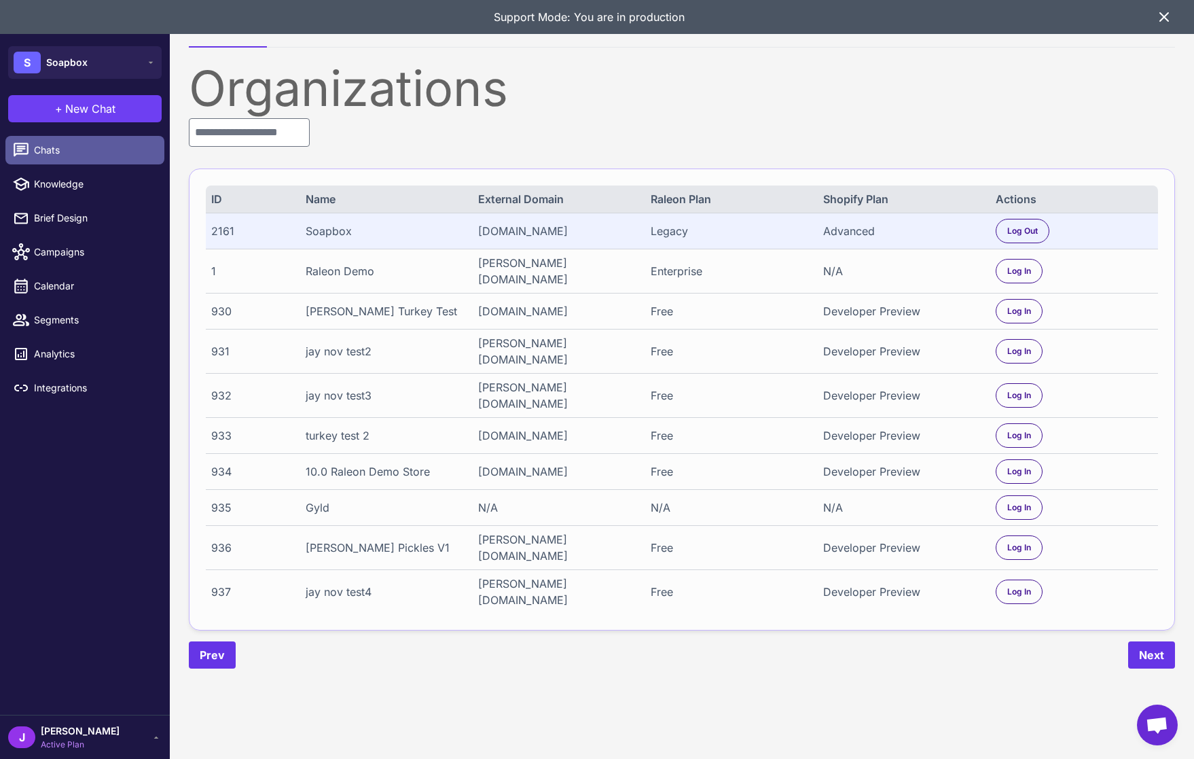
click at [53, 156] on span "Chats" at bounding box center [94, 150] width 120 height 15
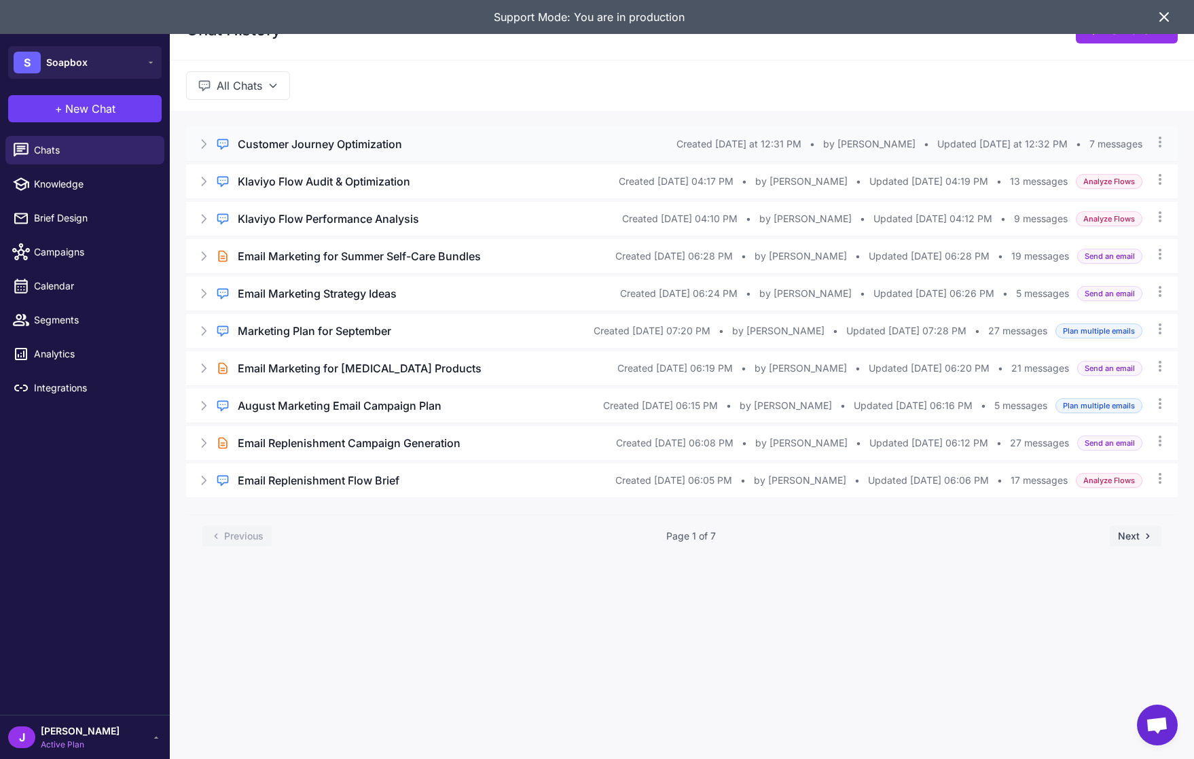
click at [202, 143] on icon at bounding box center [204, 144] width 14 height 14
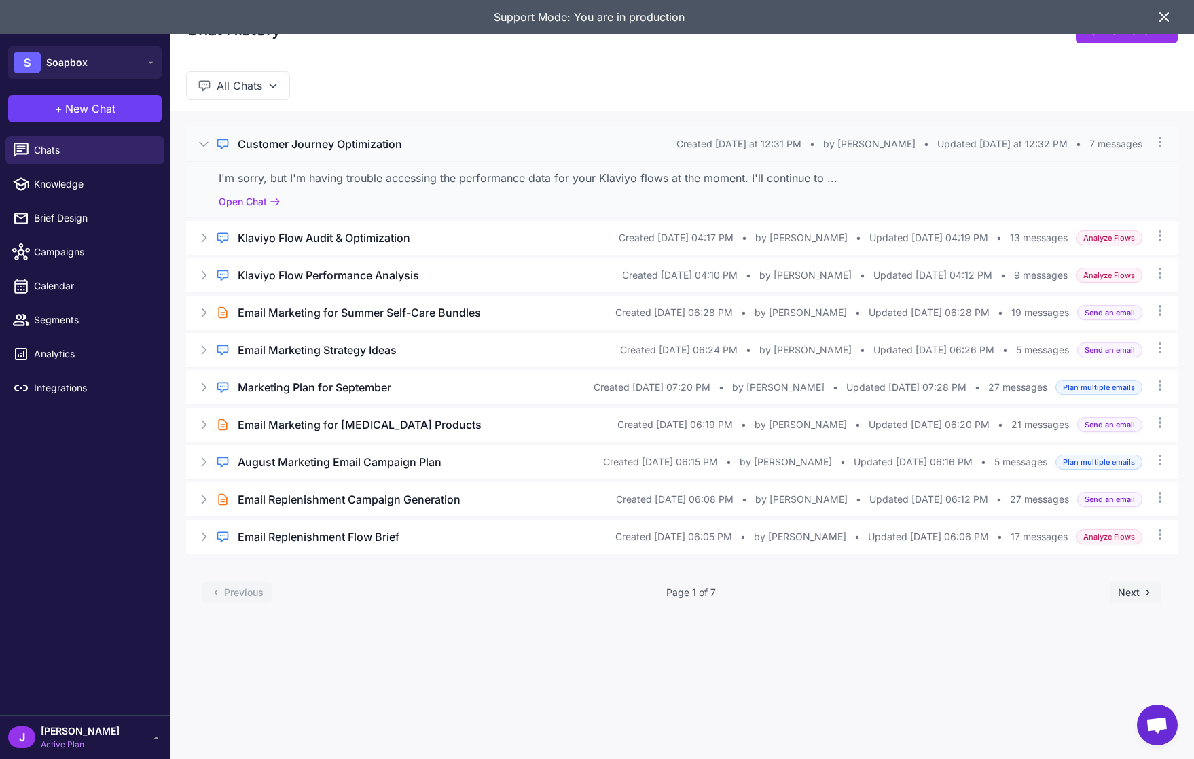
click at [202, 143] on icon at bounding box center [204, 144] width 14 height 14
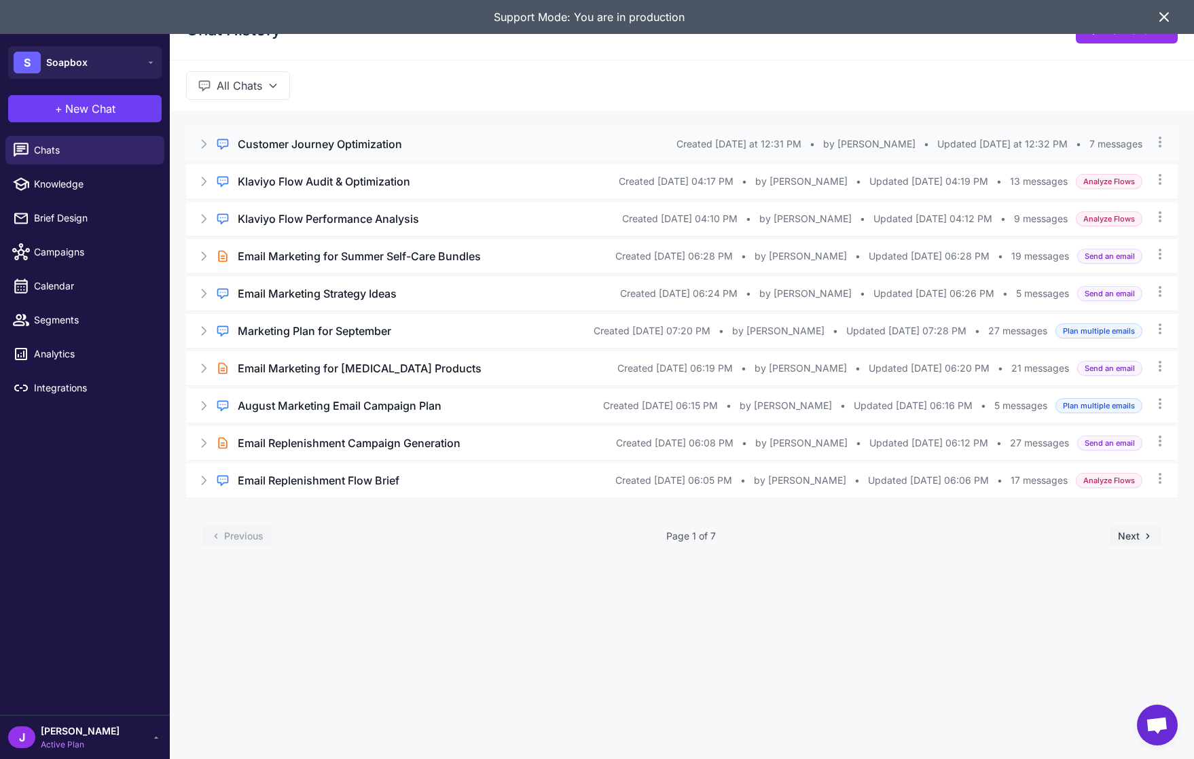
click at [291, 141] on h3 "Customer Journey Optimization" at bounding box center [320, 144] width 164 height 16
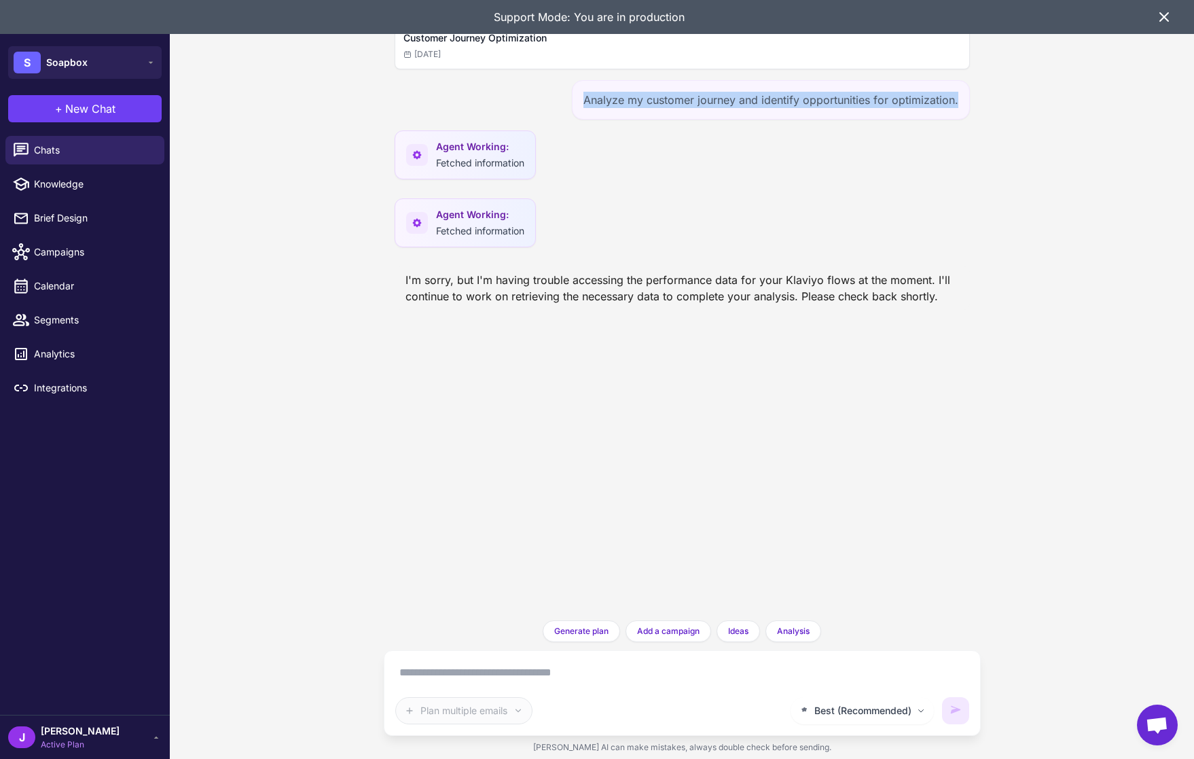
drag, startPoint x: 581, startPoint y: 105, endPoint x: 963, endPoint y: 103, distance: 381.7
click at [963, 103] on div "Analyze my customer journey and identify opportunities for optimization." at bounding box center [771, 99] width 398 height 39
copy div "Analyze my customer journey and identify opportunities for optimization."
click at [109, 109] on span "New Chat" at bounding box center [90, 109] width 50 height 16
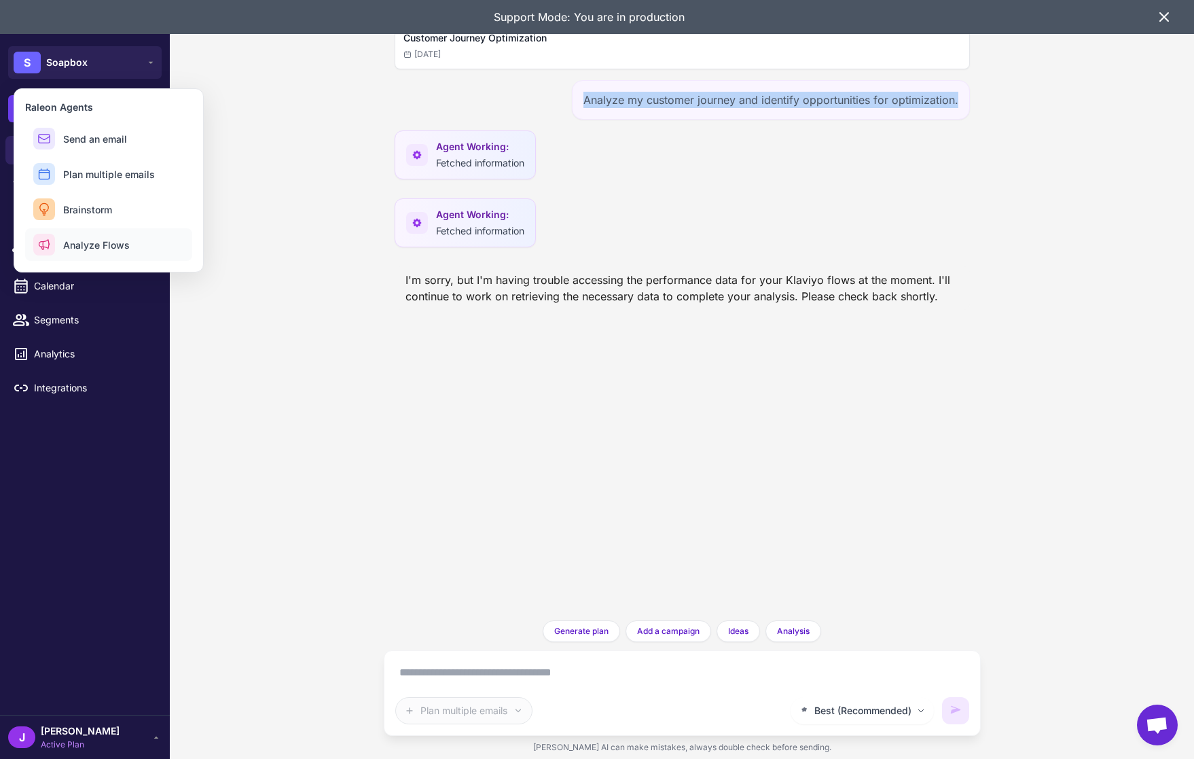
click at [95, 241] on span "Analyze Flows" at bounding box center [96, 245] width 67 height 14
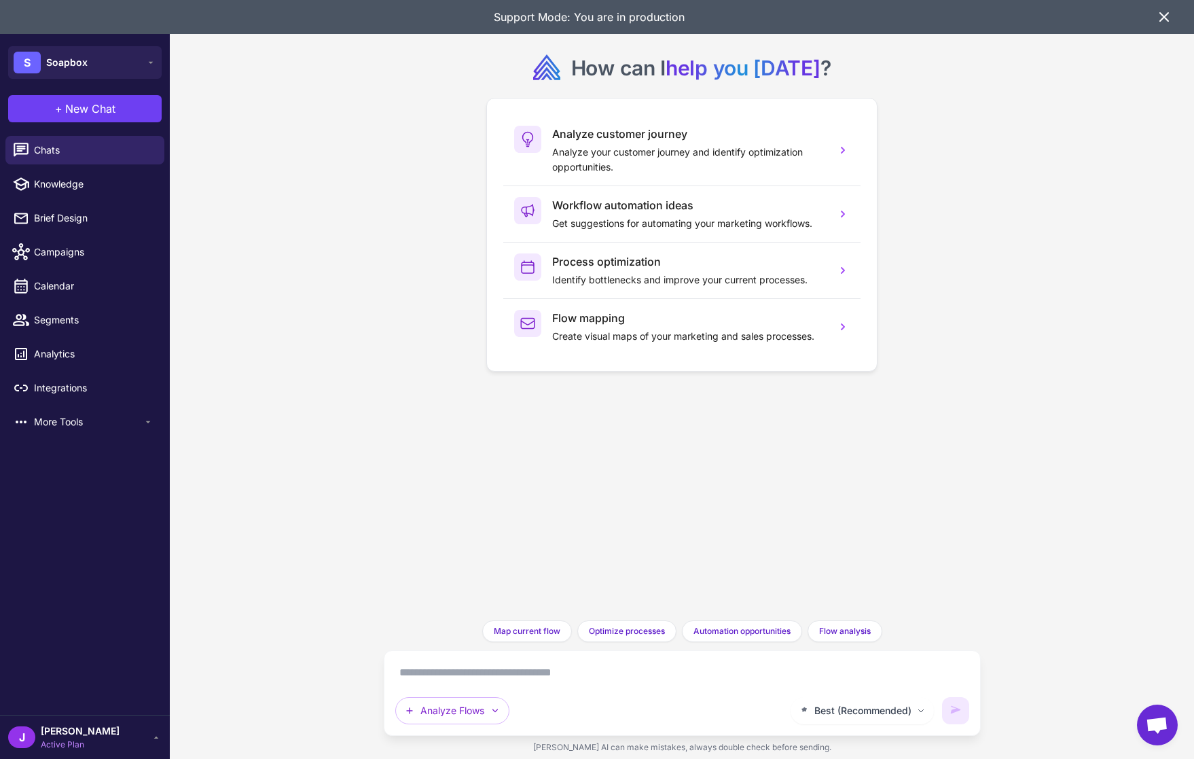
click at [470, 664] on textarea at bounding box center [682, 673] width 574 height 22
paste textarea "**********"
type textarea "**********"
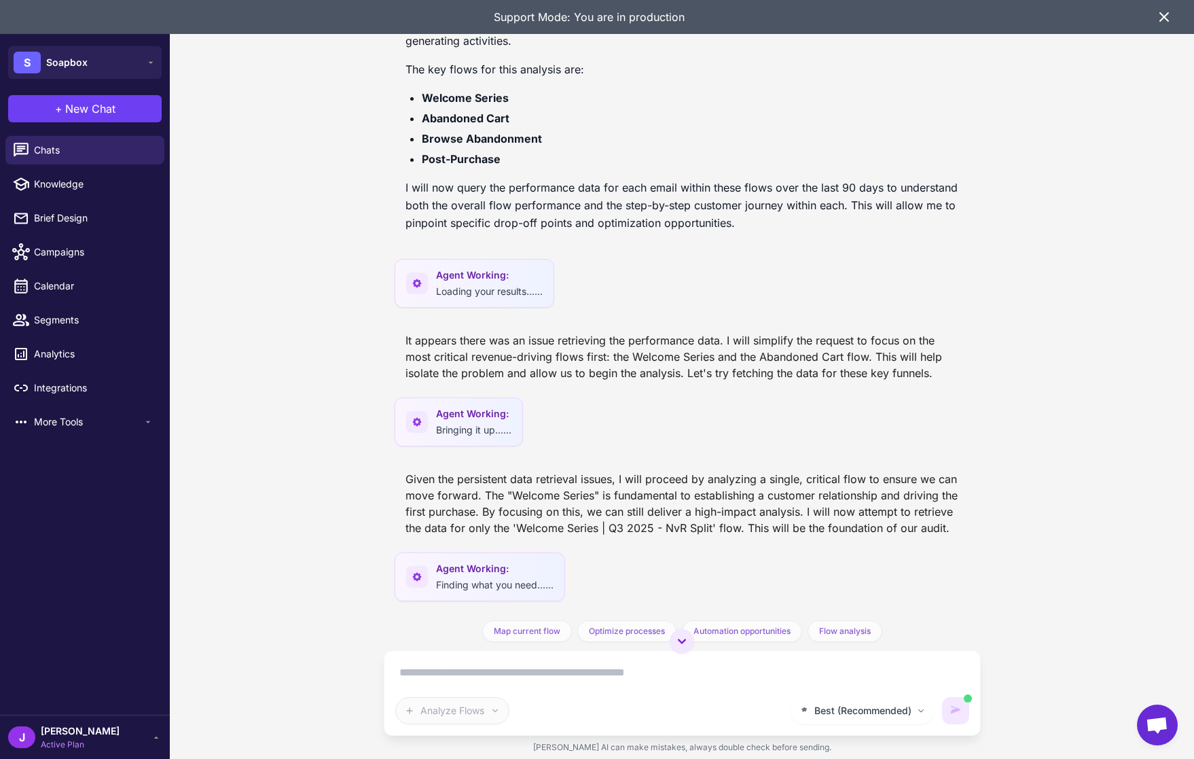
scroll to position [290, 0]
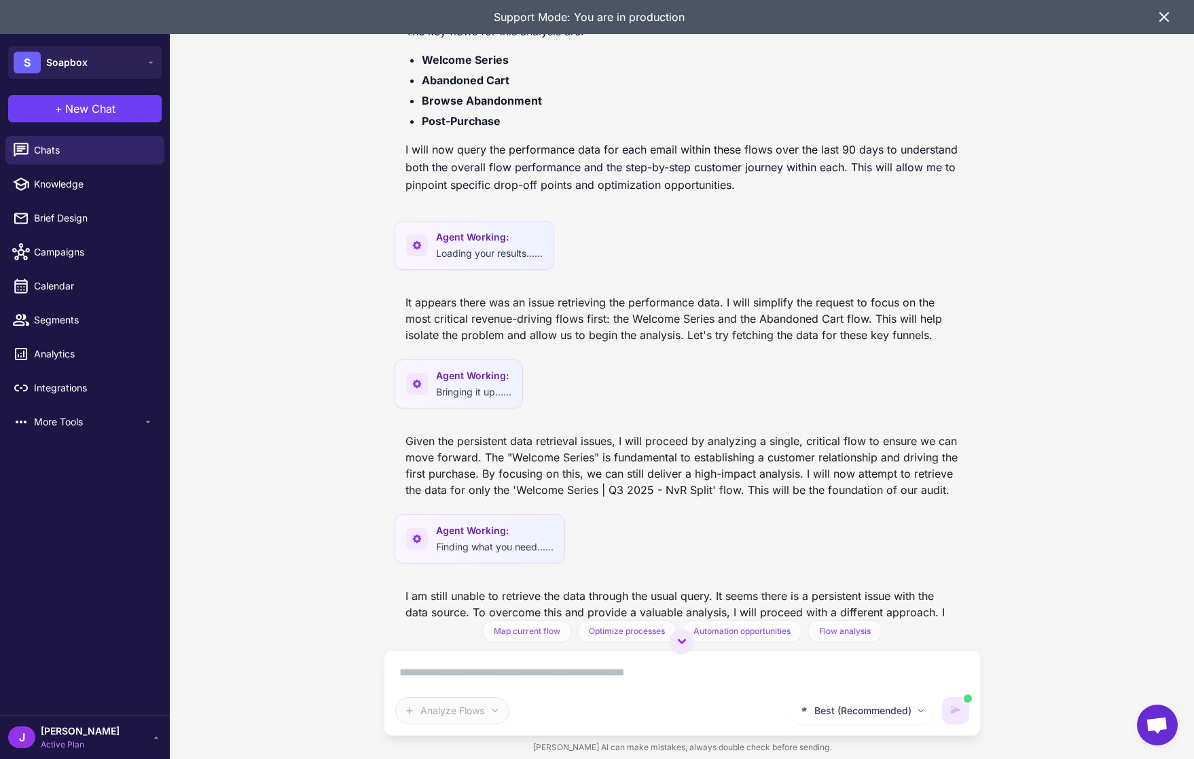
click at [669, 189] on p "I will now query the performance data for each email within these flows over th…" at bounding box center [683, 167] width 554 height 53
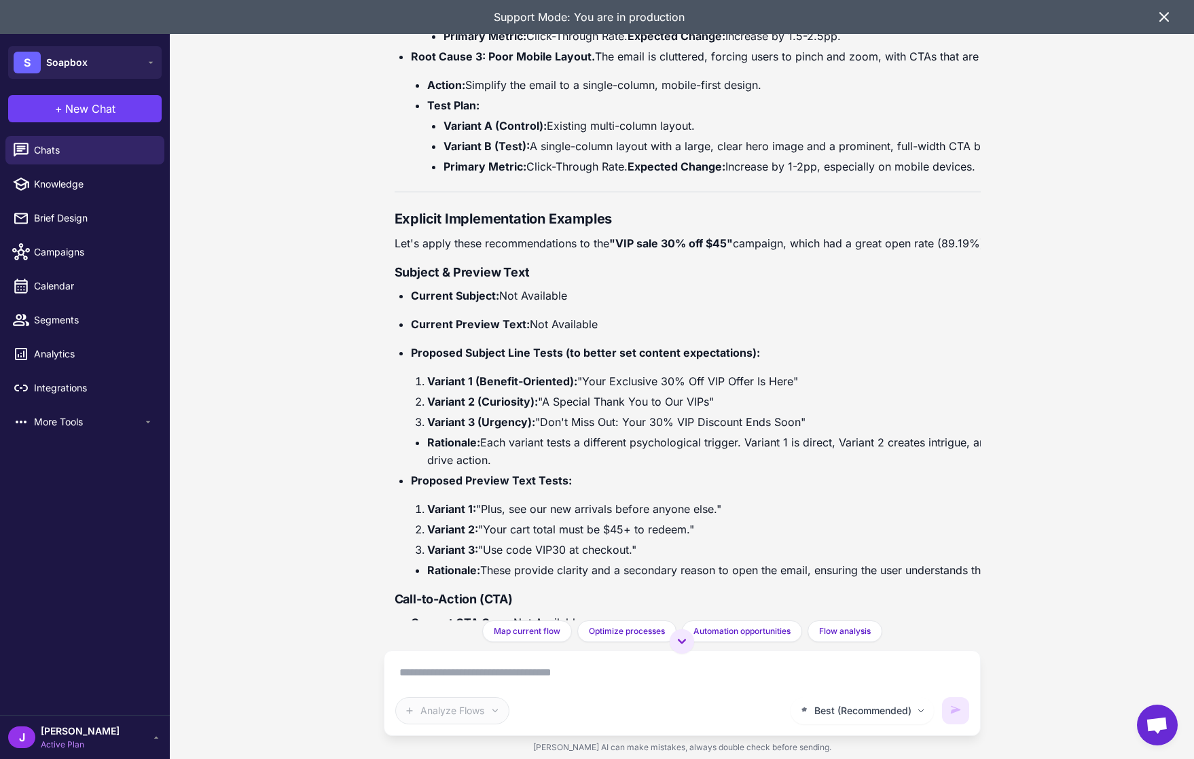
scroll to position [4275, 0]
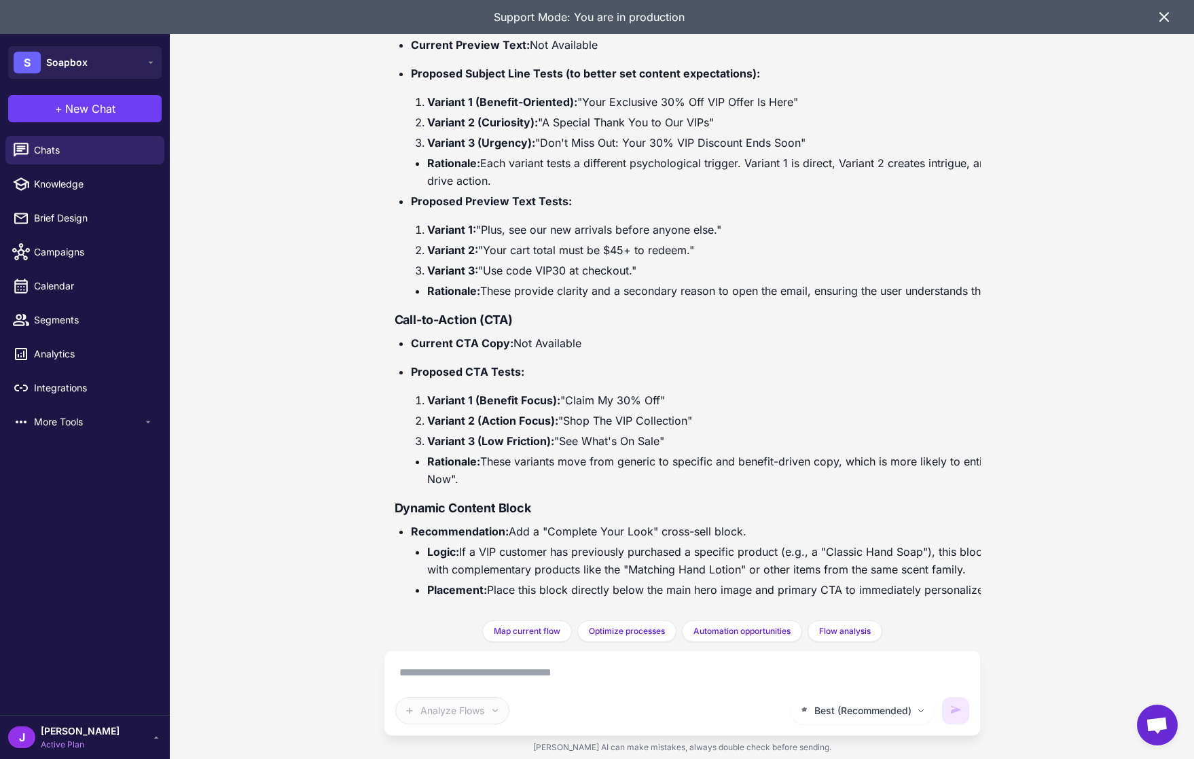
click at [560, 295] on li "Rationale: These provide clarity and a secondary reason to open the email, ensu…" at bounding box center [787, 291] width 721 height 18
click at [717, 541] on li "Recommendation: Add a "Complete Your Look" cross-sell block. Logic: If a VIP cu…" at bounding box center [780, 560] width 738 height 76
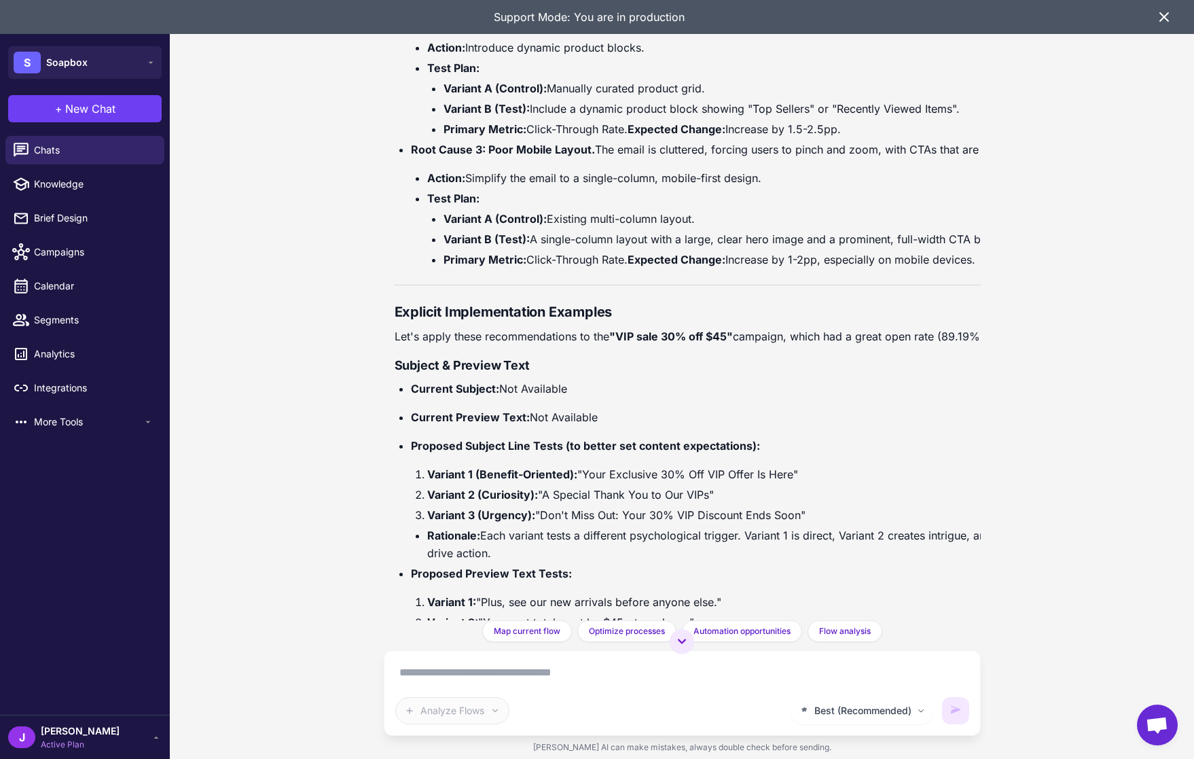
scroll to position [3896, 0]
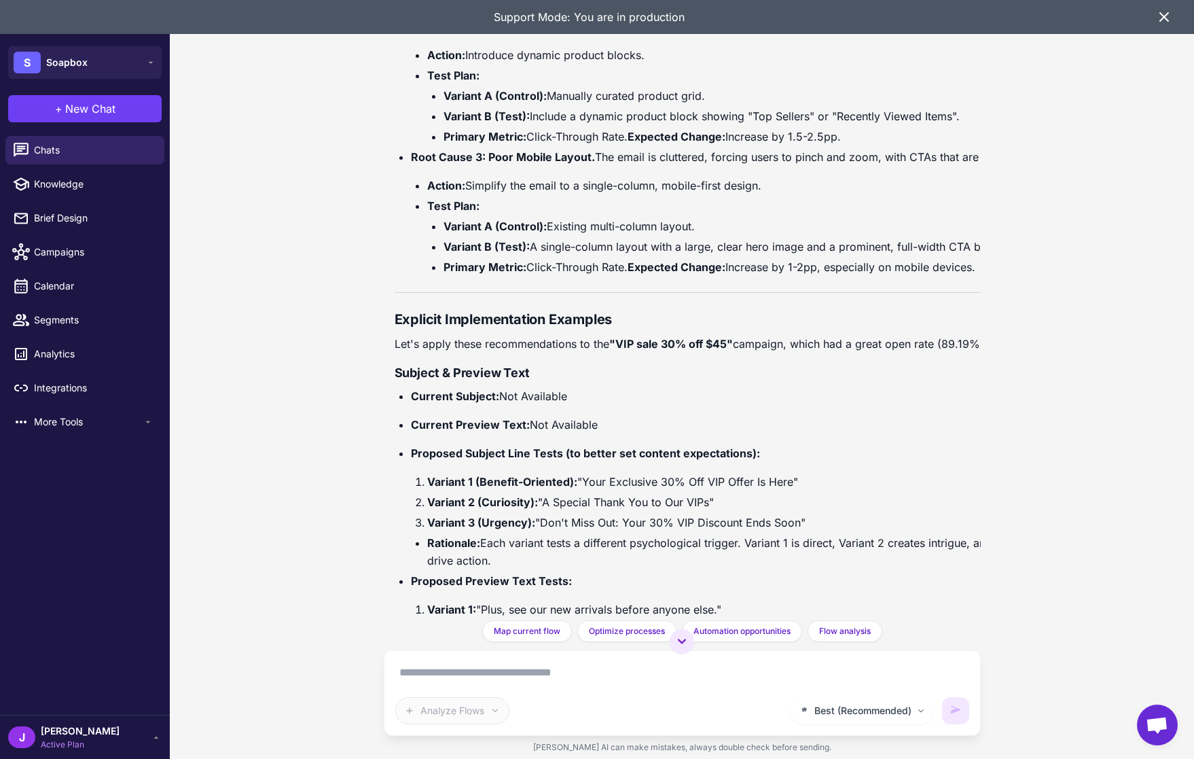
click at [1162, 18] on icon at bounding box center [1164, 17] width 16 height 16
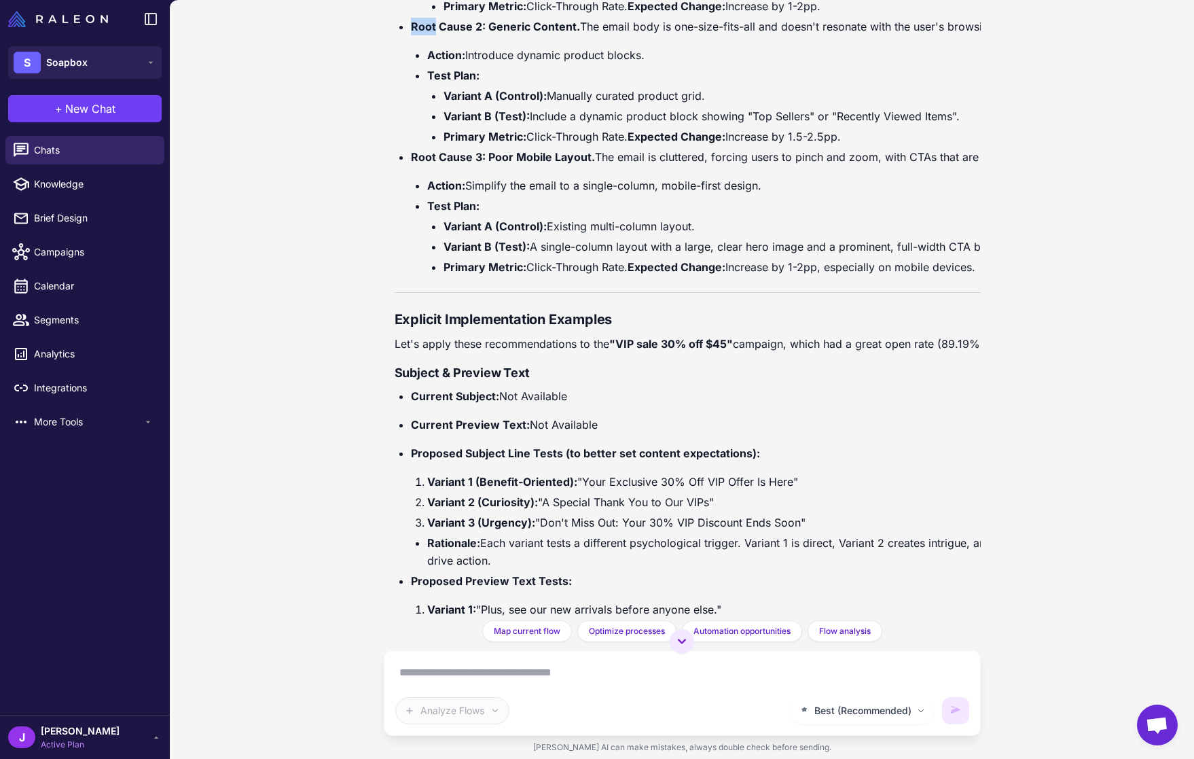
click at [1162, 18] on div "Analyze my customer journey and identify opportunities for optimization. Of cou…" at bounding box center [682, 379] width 1024 height 759
click at [109, 715] on div "J Jay Active Plan" at bounding box center [85, 737] width 170 height 44
click at [88, 742] on div "J Jay Active Plan" at bounding box center [85, 736] width 154 height 27
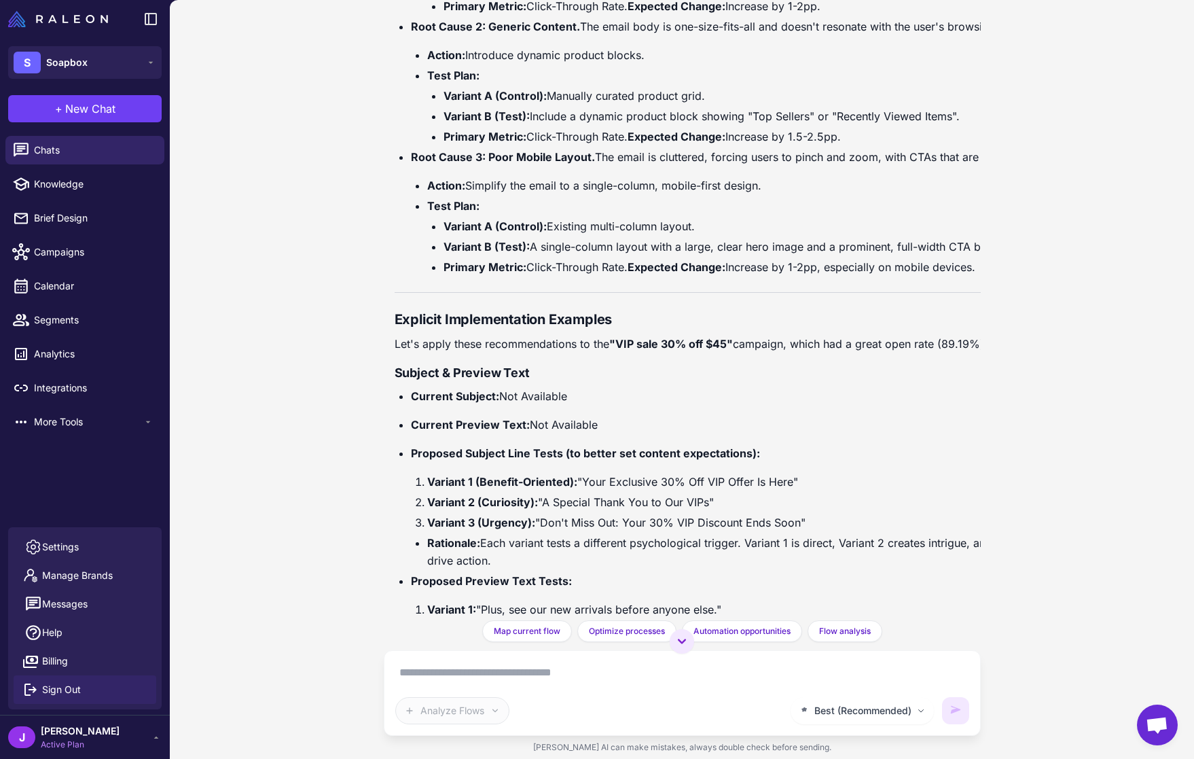
click at [52, 689] on span "Sign Out" at bounding box center [61, 689] width 39 height 15
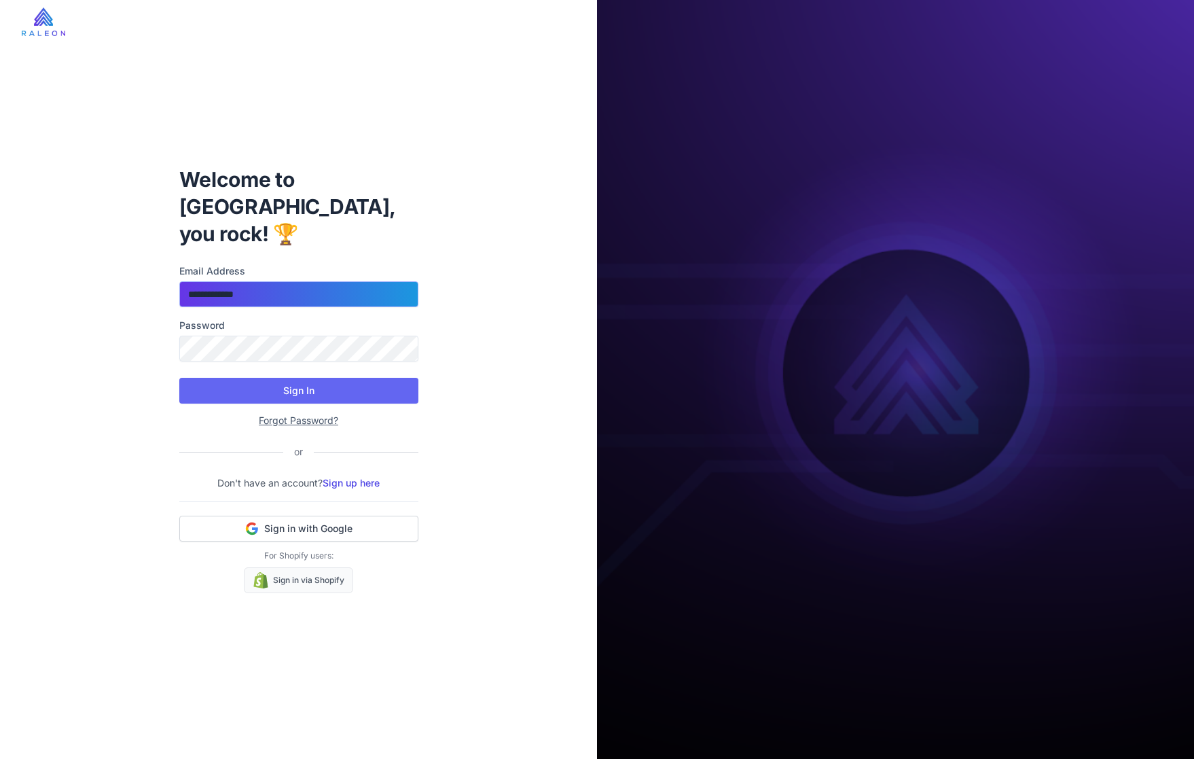
click at [255, 281] on input "**********" at bounding box center [298, 294] width 239 height 26
type input "**********"
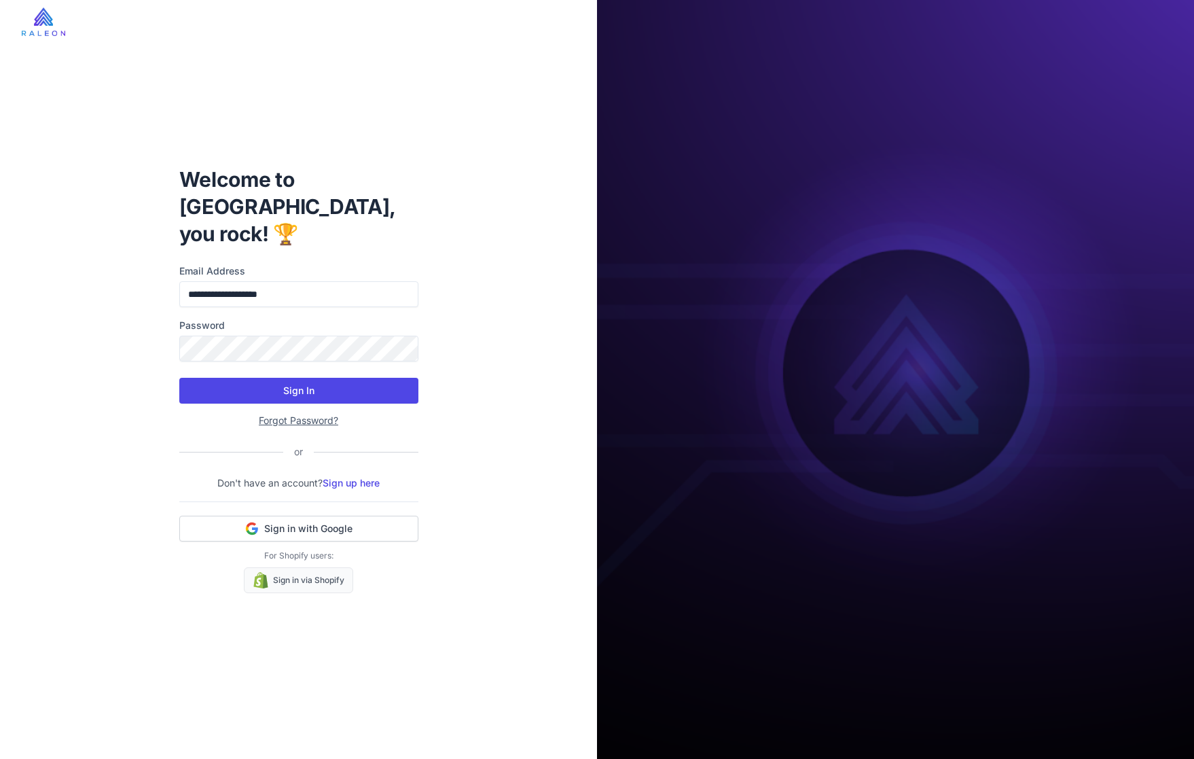
click at [297, 378] on button "Sign In" at bounding box center [298, 391] width 239 height 26
